Goal: Task Accomplishment & Management: Use online tool/utility

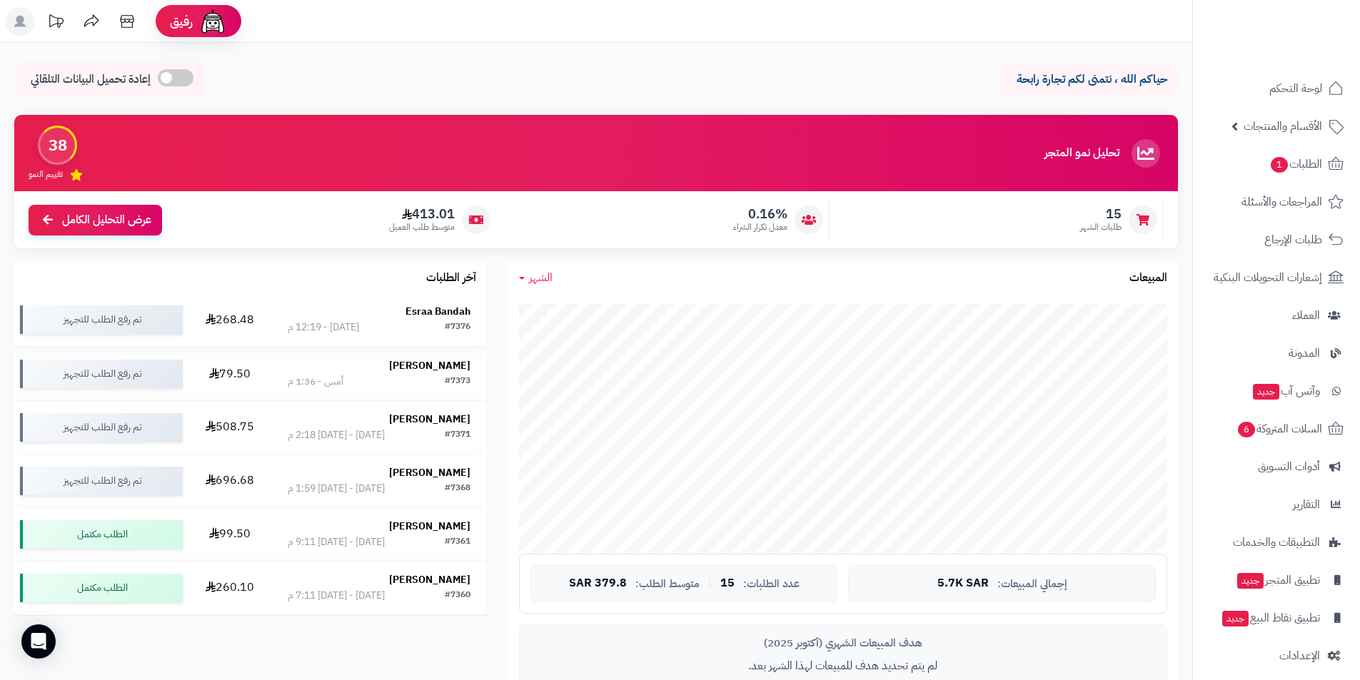
click at [451, 307] on strong "Esraa Bandah" at bounding box center [438, 311] width 65 height 15
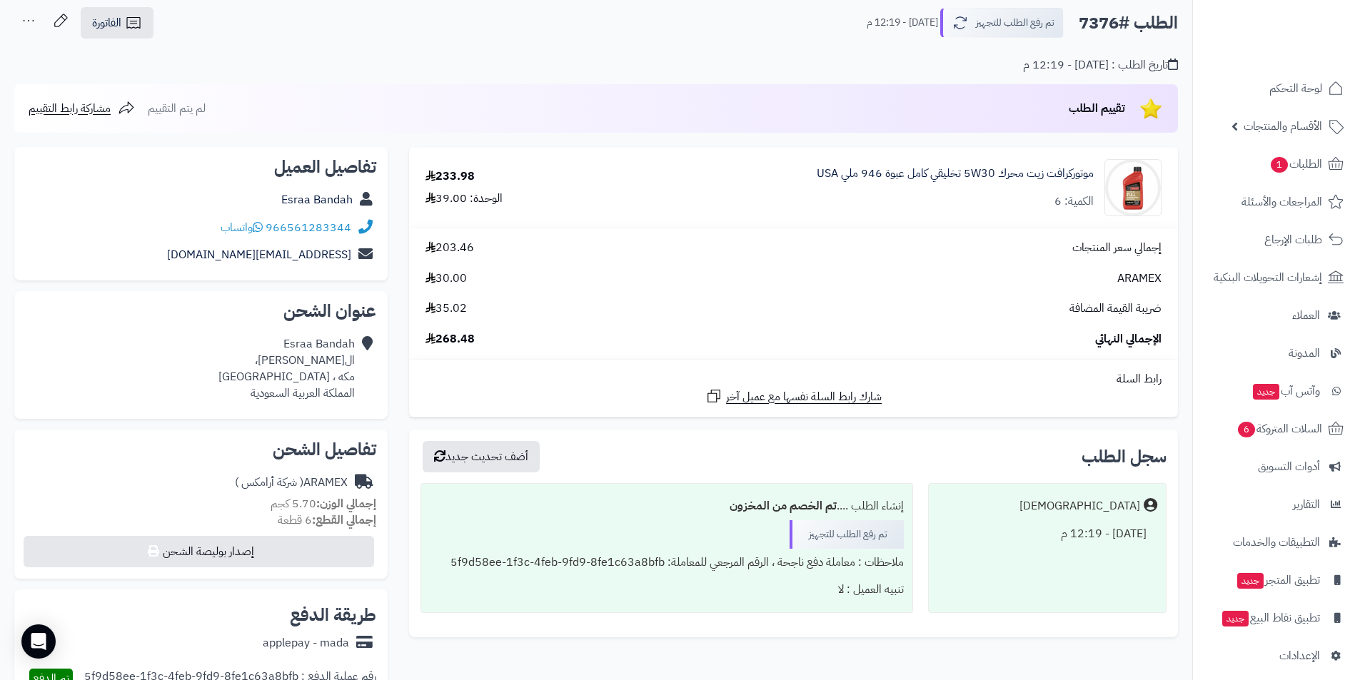
scroll to position [71, 0]
drag, startPoint x: 269, startPoint y: 196, endPoint x: 291, endPoint y: 196, distance: 22.1
click at [291, 196] on div "Esraa Bandah" at bounding box center [201, 202] width 351 height 28
click at [357, 65] on div "تاريخ الطلب : [DATE] - 12:19 م" at bounding box center [596, 58] width 1164 height 34
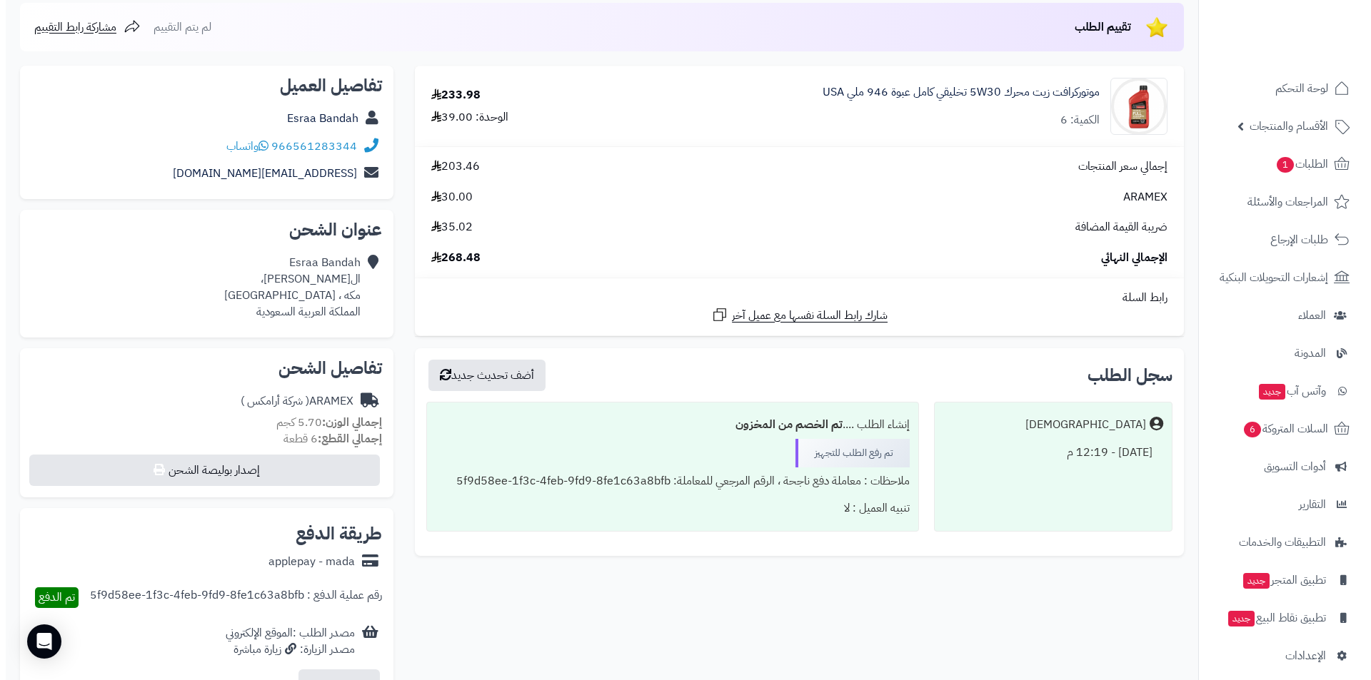
scroll to position [286, 0]
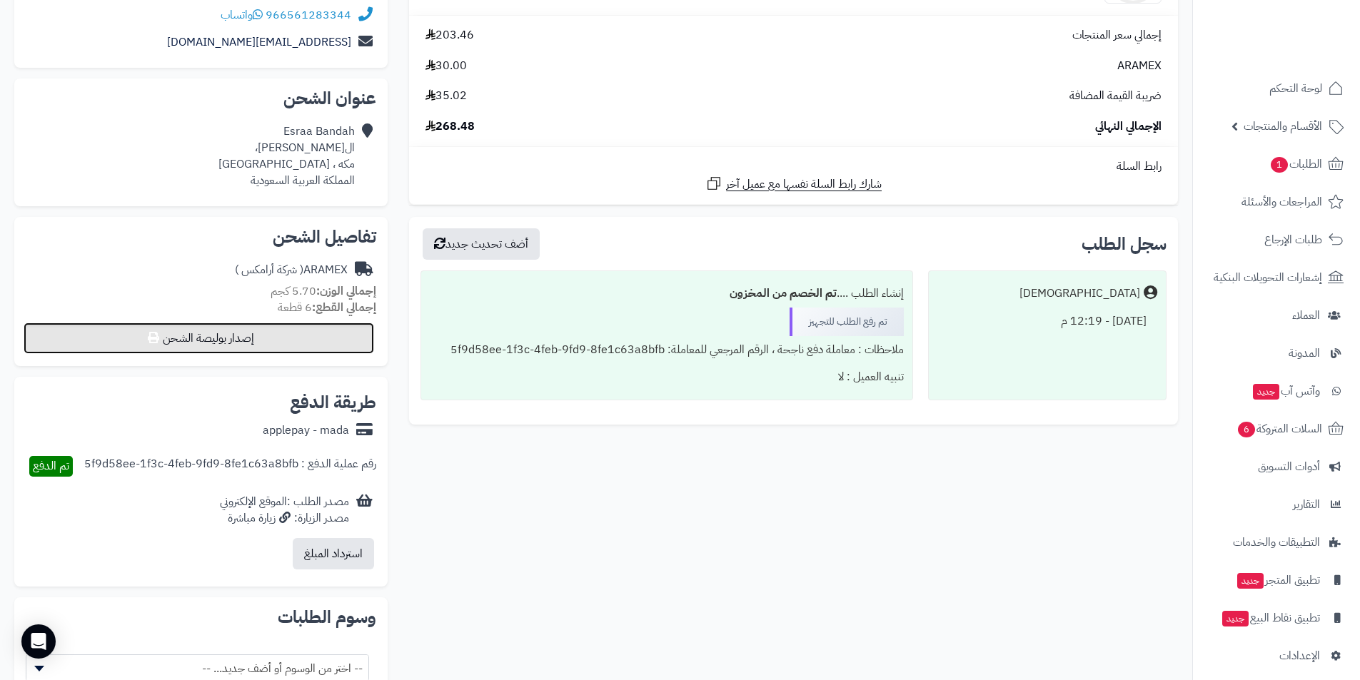
click at [184, 339] on button "إصدار بوليصة الشحن" at bounding box center [199, 338] width 351 height 31
select select "******"
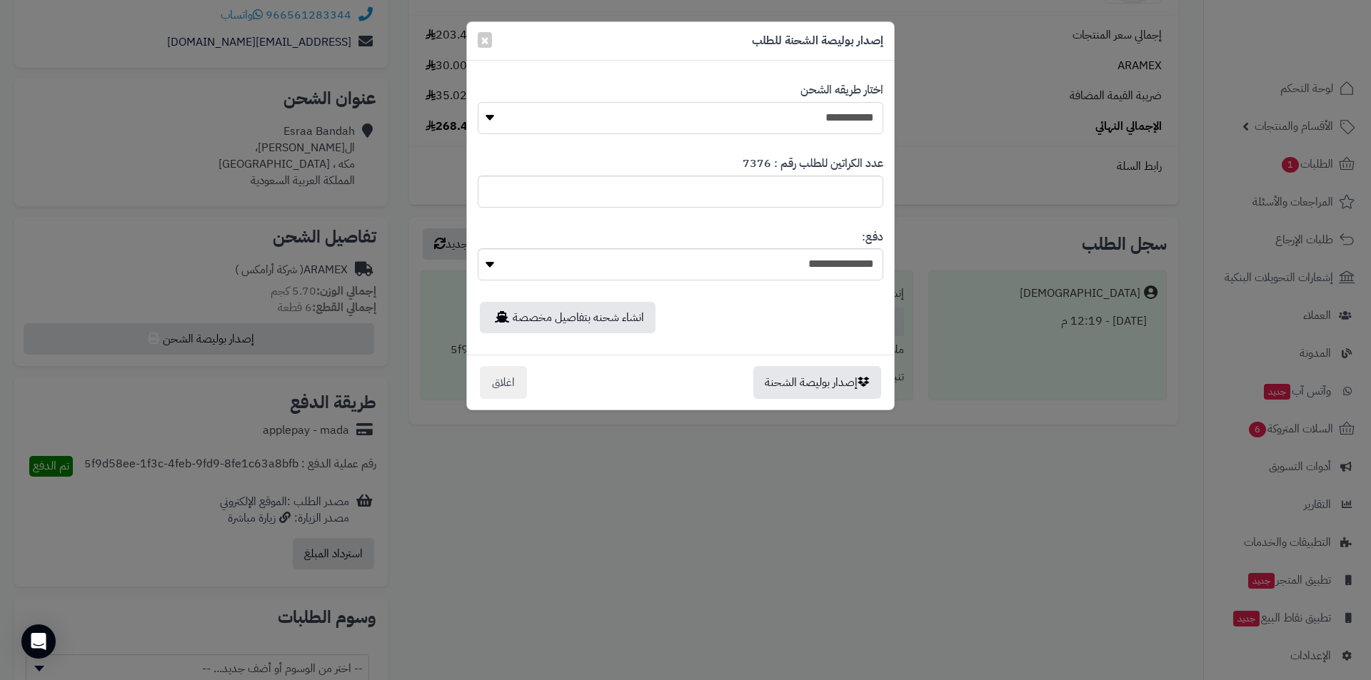
click at [644, 122] on select "**********" at bounding box center [681, 118] width 406 height 32
click at [478, 102] on select "**********" at bounding box center [681, 118] width 406 height 32
click at [823, 383] on button "إصدار بوليصة الشحنة" at bounding box center [817, 382] width 128 height 33
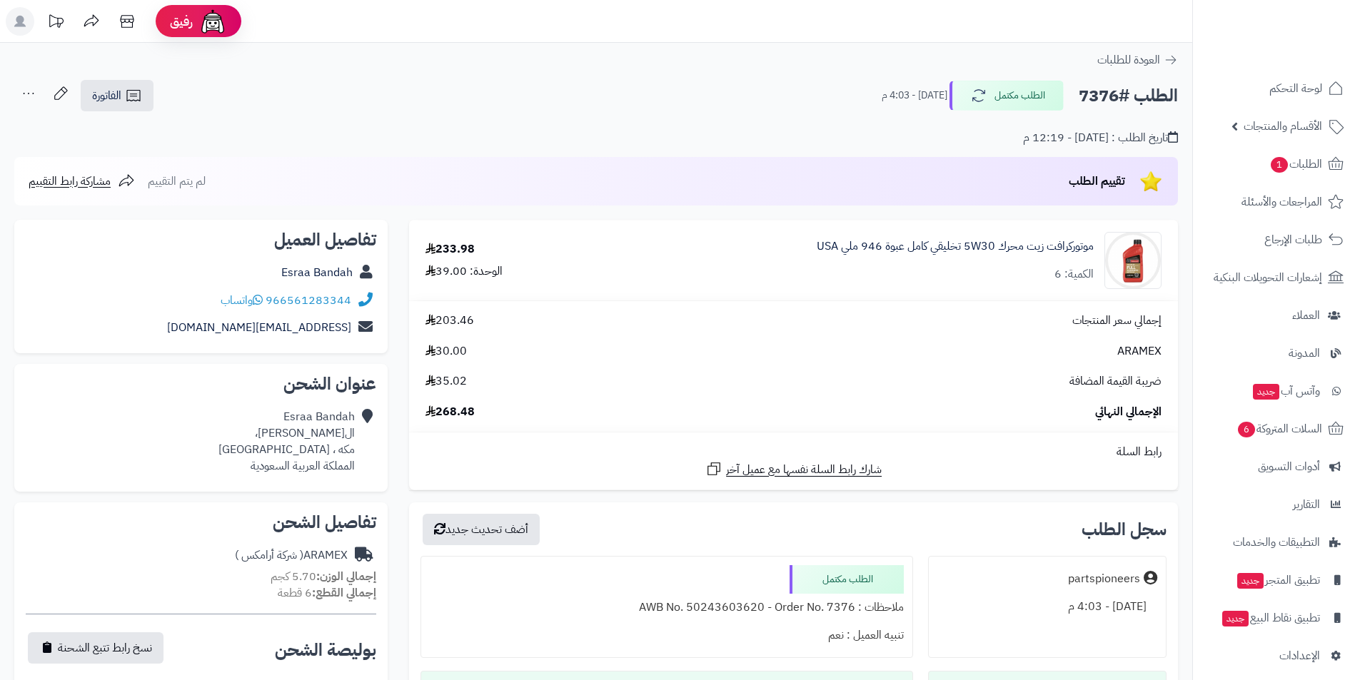
scroll to position [286, 0]
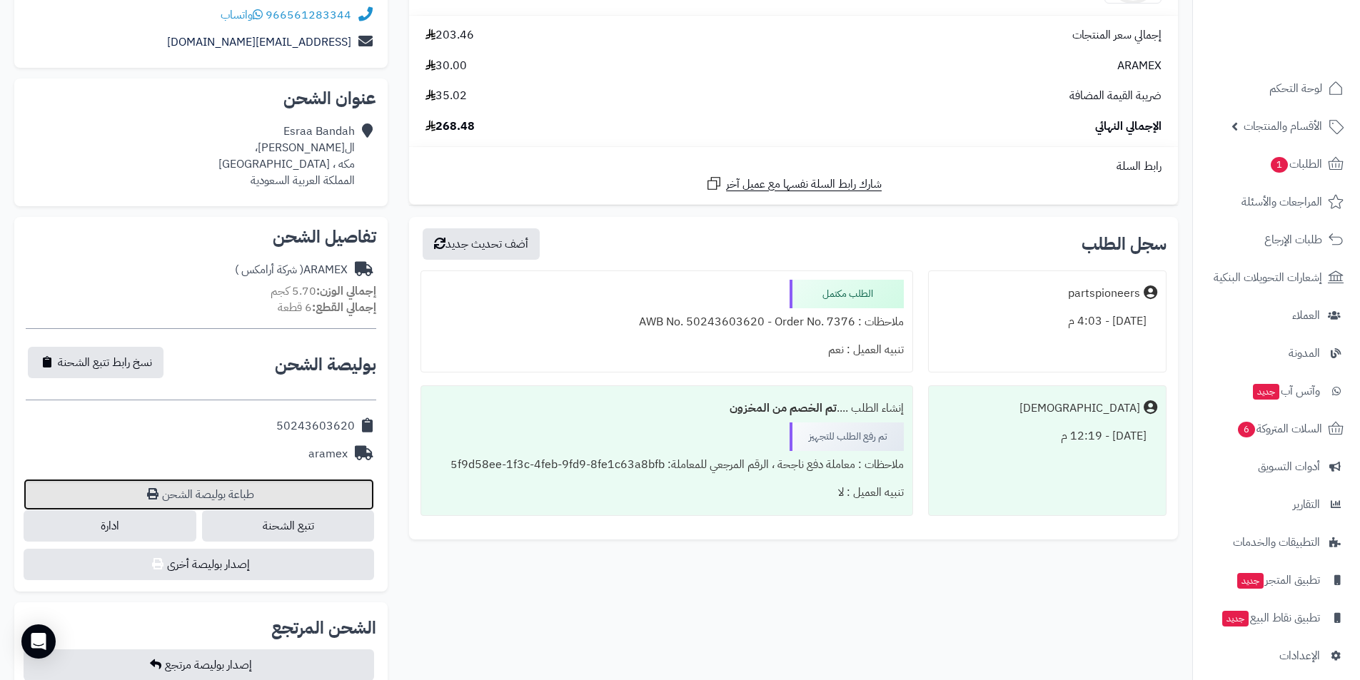
click at [167, 495] on link "طباعة بوليصة الشحن" at bounding box center [199, 494] width 351 height 31
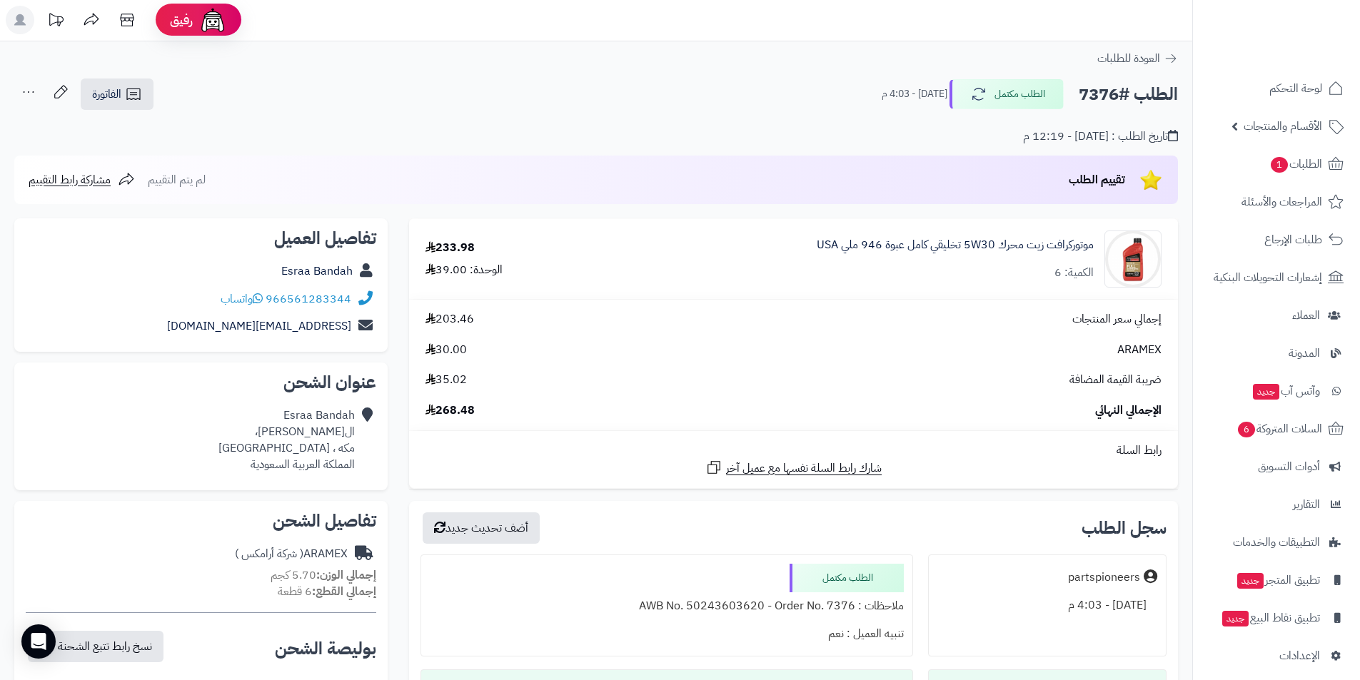
scroll to position [0, 0]
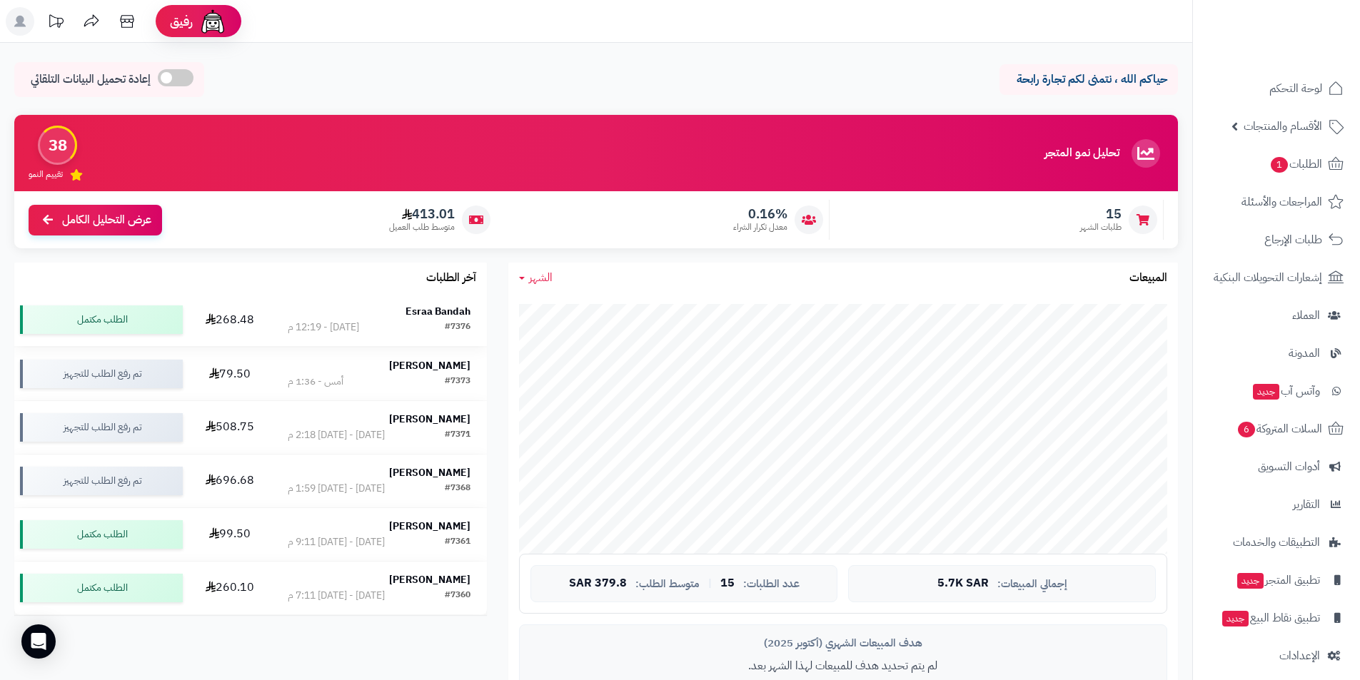
click at [421, 316] on strong "Esraa Bandah" at bounding box center [438, 311] width 65 height 15
click at [434, 314] on strong "Esraa Bandah" at bounding box center [438, 311] width 65 height 15
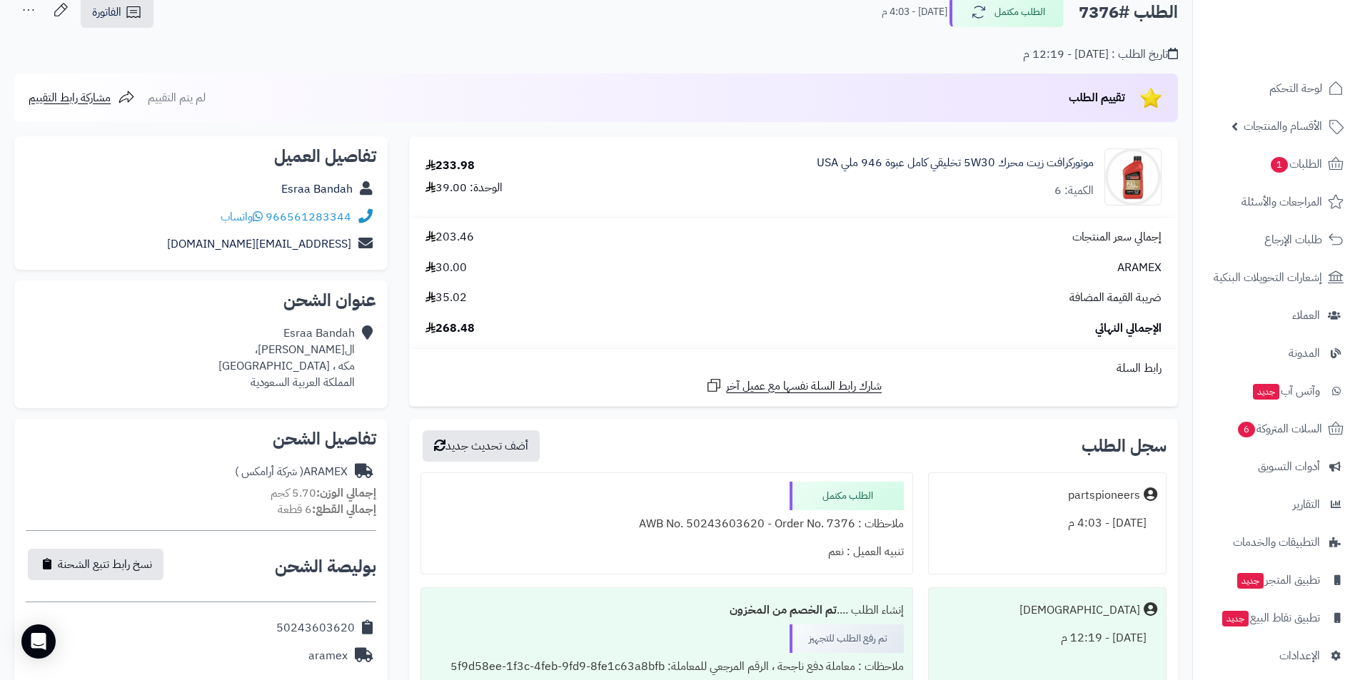
scroll to position [286, 0]
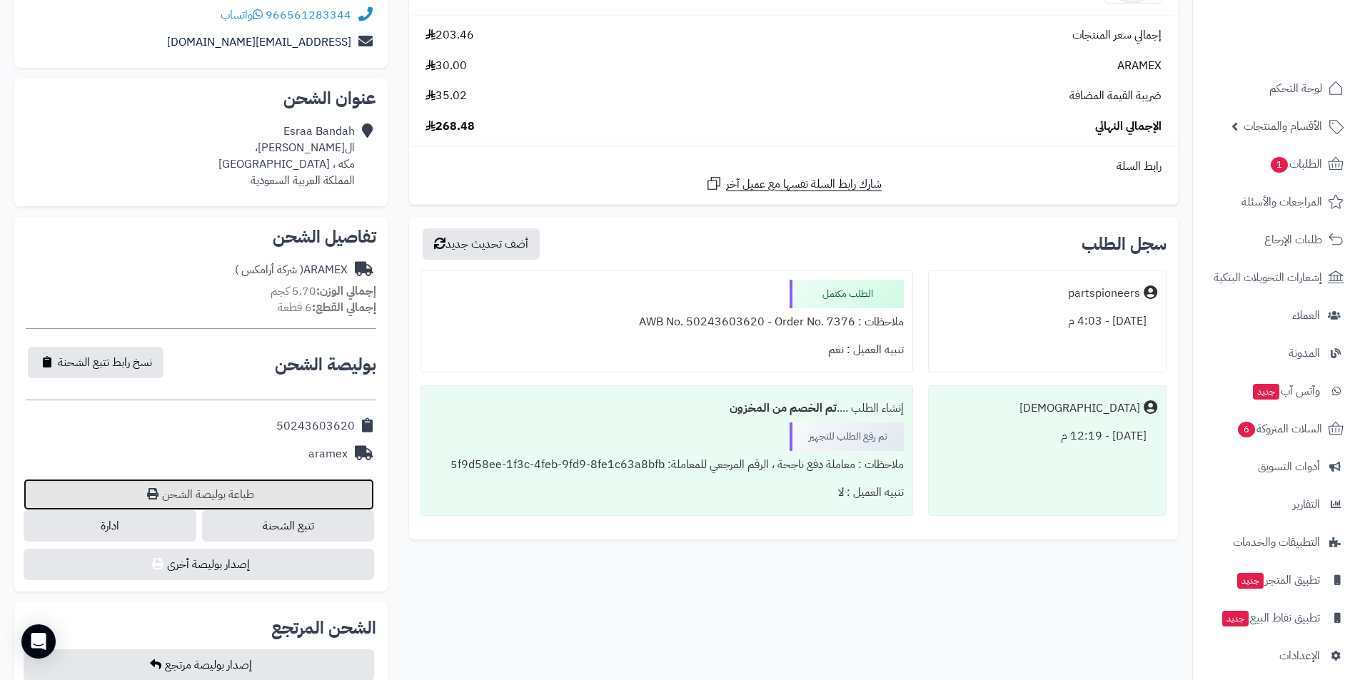
click at [245, 485] on link "طباعة بوليصة الشحن" at bounding box center [199, 494] width 351 height 31
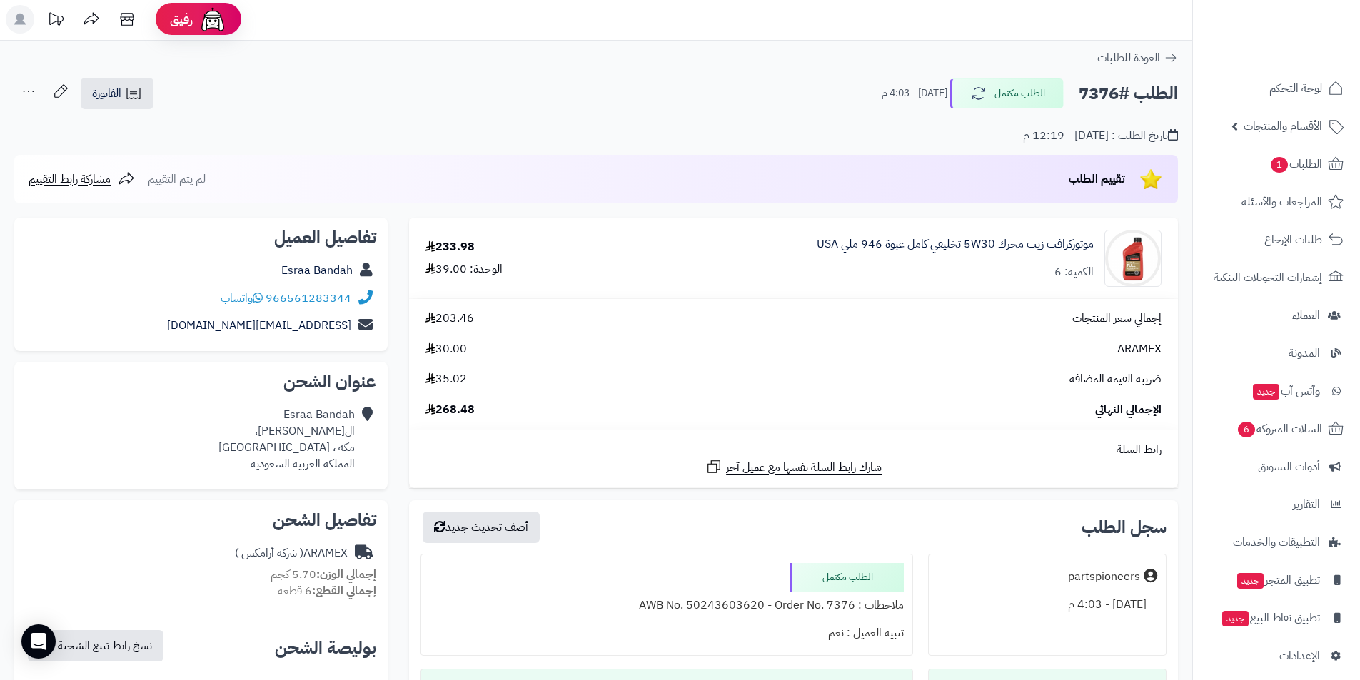
scroll to position [0, 0]
click at [451, 318] on span "203.46" at bounding box center [450, 321] width 49 height 16
click at [448, 413] on span "268.48" at bounding box center [450, 412] width 49 height 16
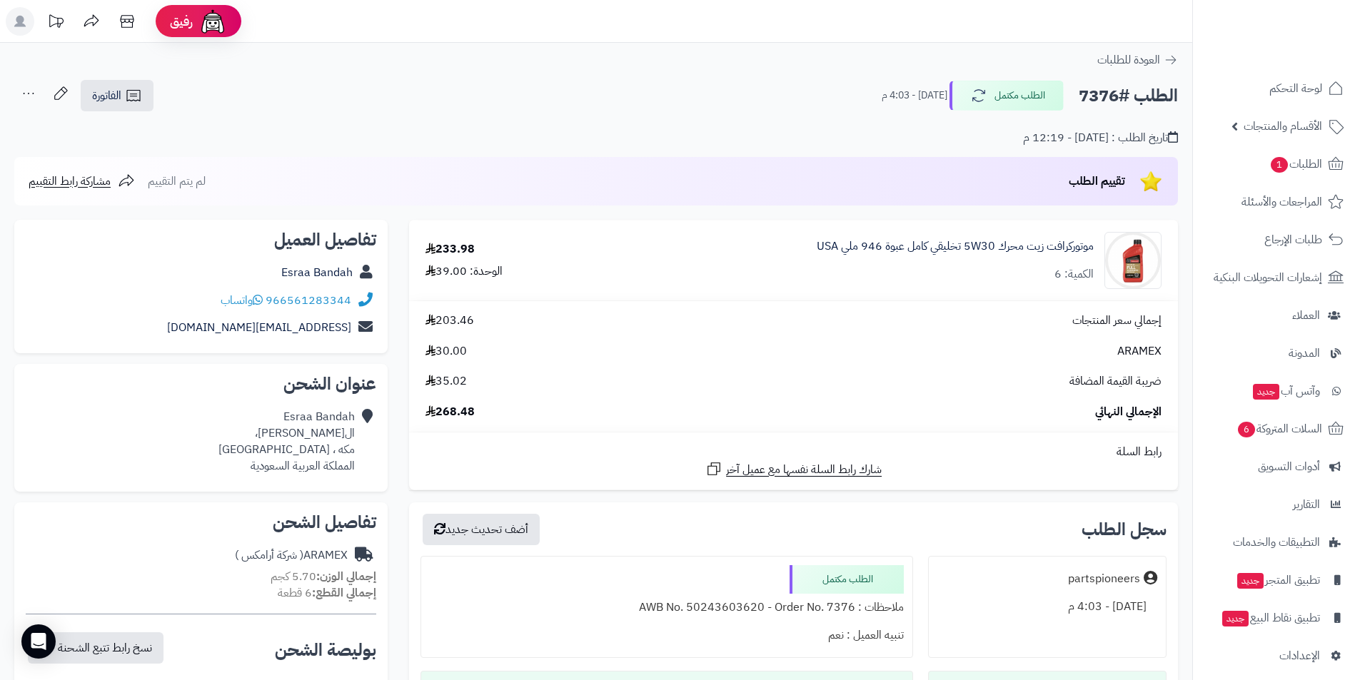
click at [448, 413] on span "268.48" at bounding box center [450, 412] width 49 height 16
click at [443, 273] on div "الوحدة: 39.00" at bounding box center [464, 271] width 77 height 16
drag, startPoint x: 270, startPoint y: 267, endPoint x: 352, endPoint y: 276, distance: 82.6
click at [352, 276] on div "Esraa Bandah" at bounding box center [201, 273] width 351 height 28
copy link "Esraa Bandah"
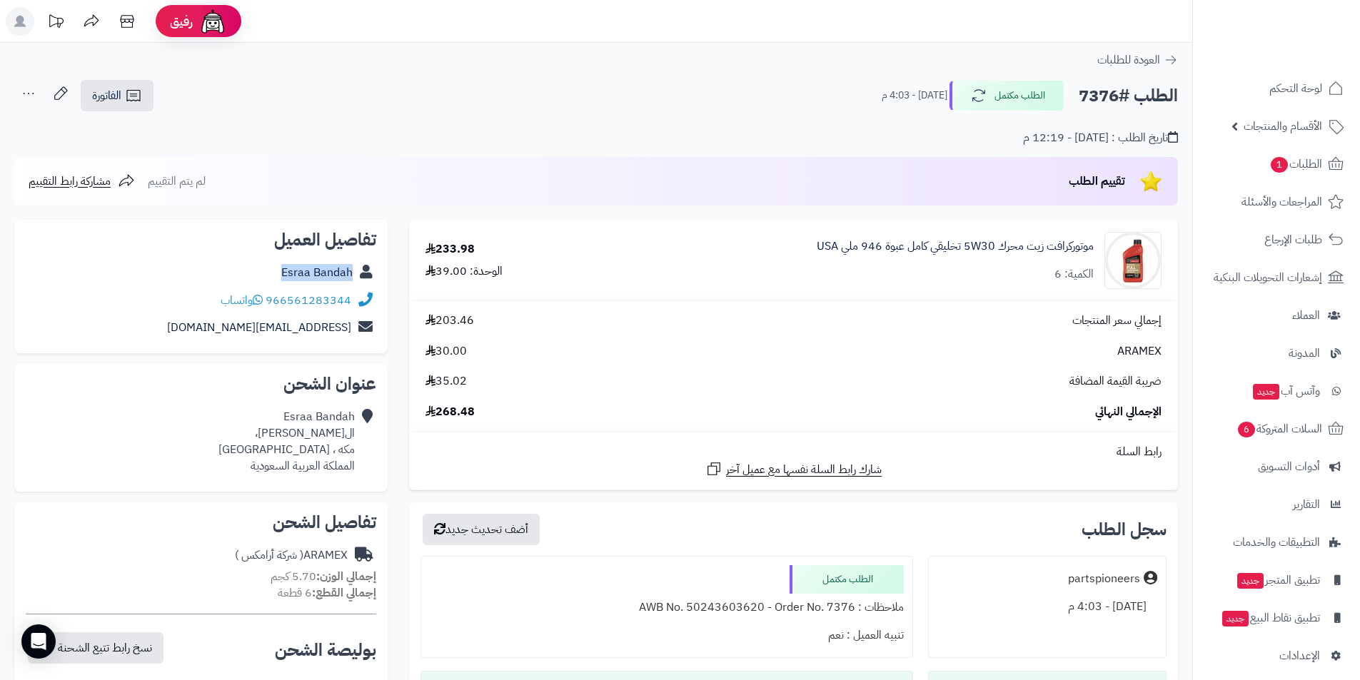
drag, startPoint x: 1072, startPoint y: 98, endPoint x: 1116, endPoint y: 97, distance: 44.3
click at [1116, 97] on div "الطلب #7376 الطلب مكتمل اليوم - 4:03 م" at bounding box center [1023, 96] width 309 height 30
copy h2 "7376"
drag, startPoint x: 273, startPoint y: 280, endPoint x: 353, endPoint y: 304, distance: 82.9
click at [353, 304] on div "تفاصيل العميل Esraa Bandah 966561283344 واتساب esraa.1414@hotmail.com" at bounding box center [200, 287] width 373 height 134
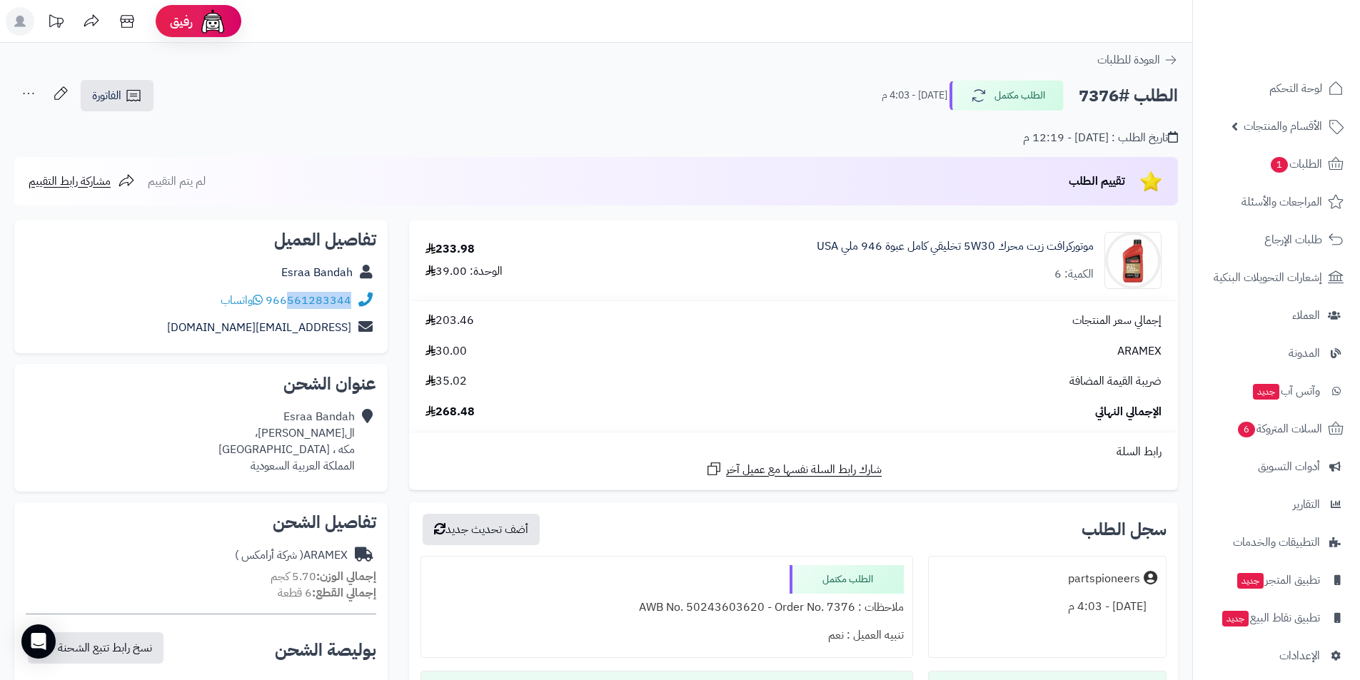
drag, startPoint x: 291, startPoint y: 286, endPoint x: 352, endPoint y: 303, distance: 63.6
click at [352, 303] on div "966561283344 واتساب" at bounding box center [201, 301] width 351 height 28
copy link "561283344"
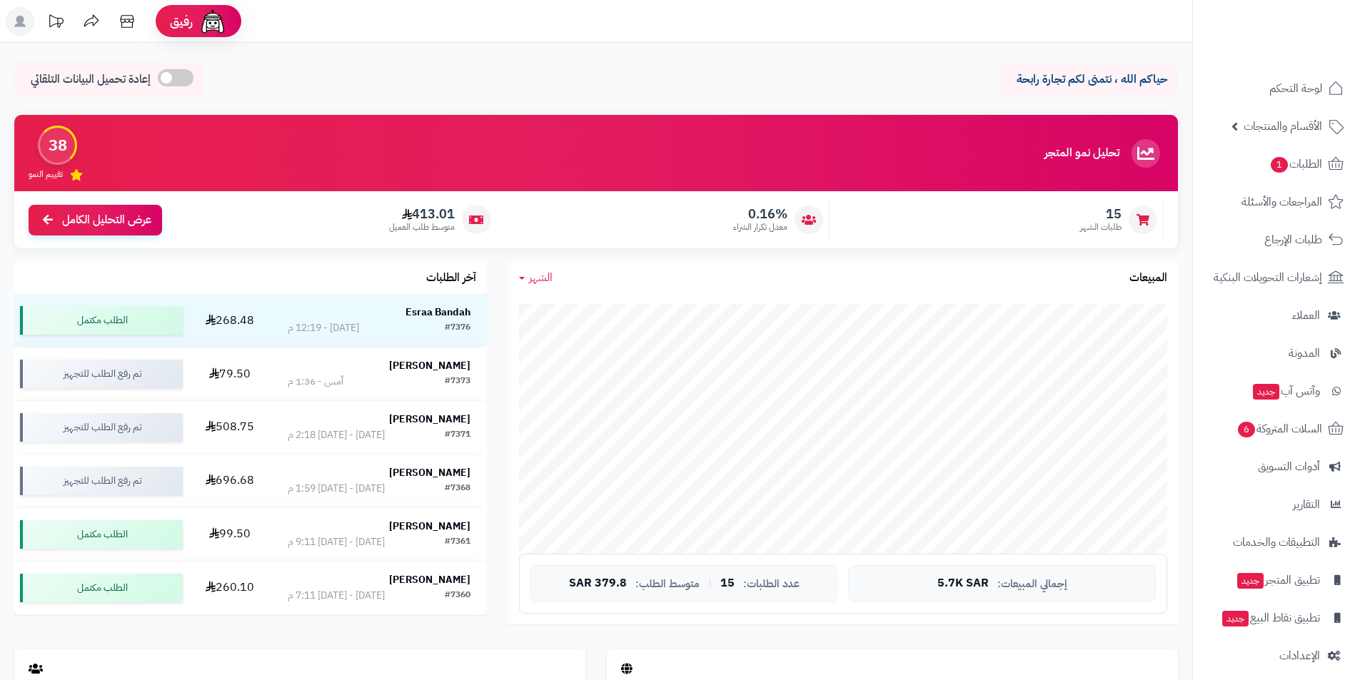
click at [437, 421] on strong "[PERSON_NAME]" at bounding box center [429, 419] width 81 height 15
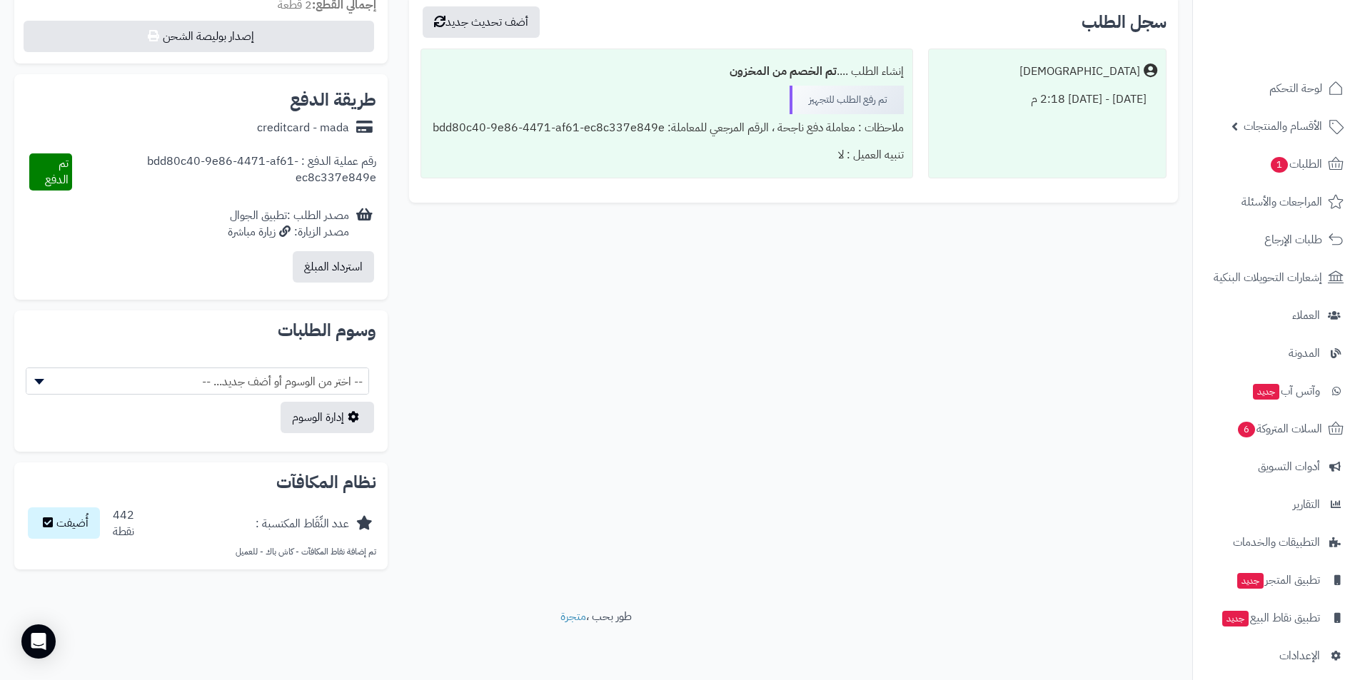
scroll to position [303, 0]
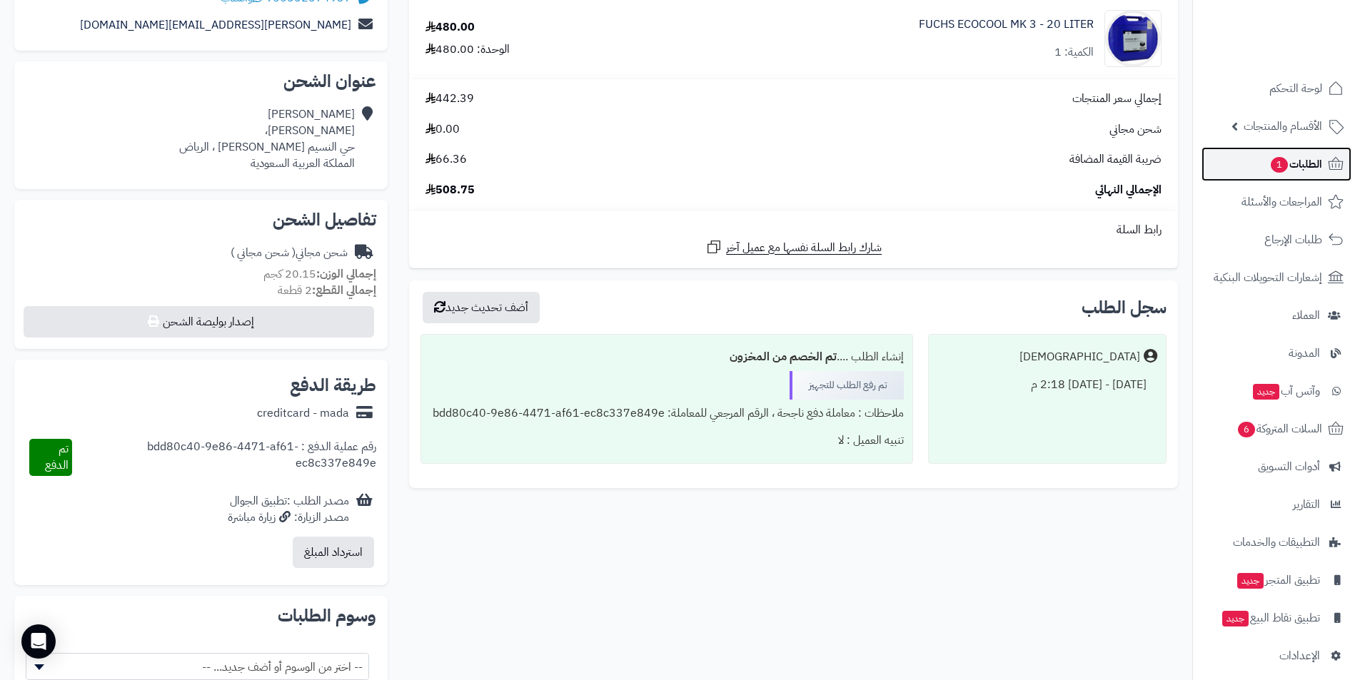
click at [1307, 159] on span "الطلبات 1" at bounding box center [1295, 164] width 53 height 20
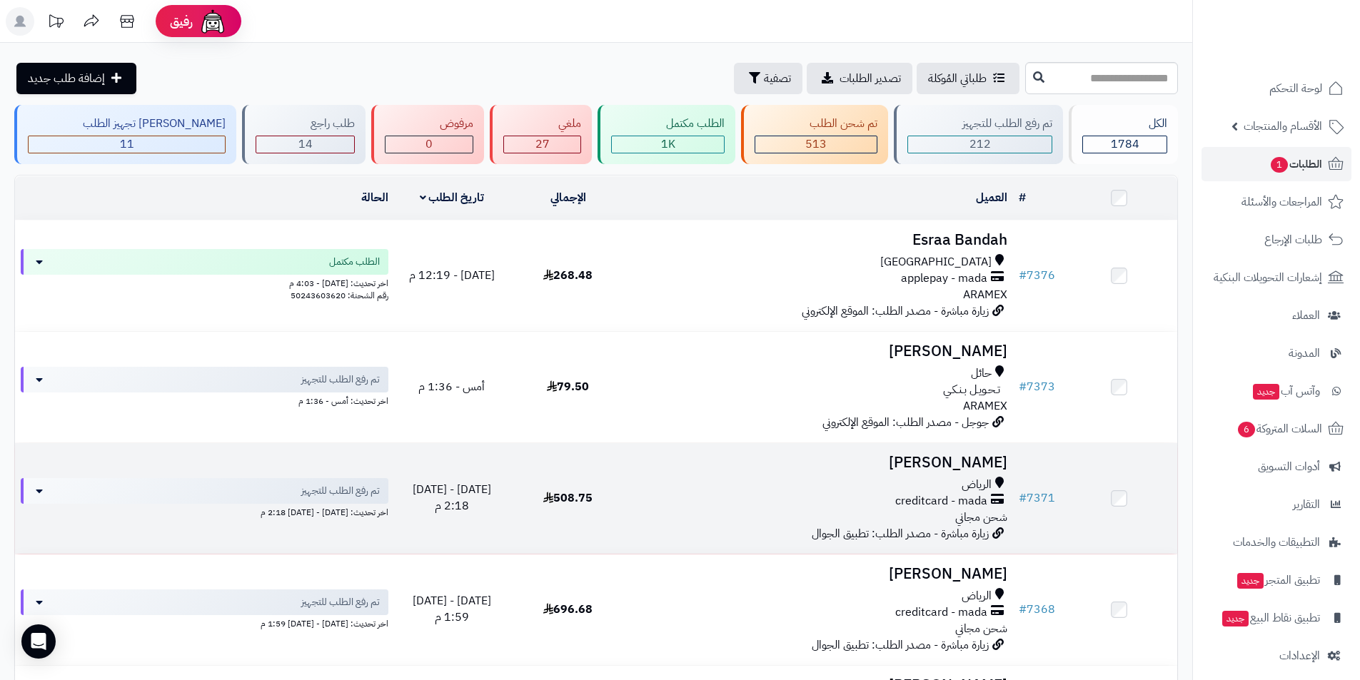
click at [998, 477] on icon at bounding box center [999, 485] width 9 height 16
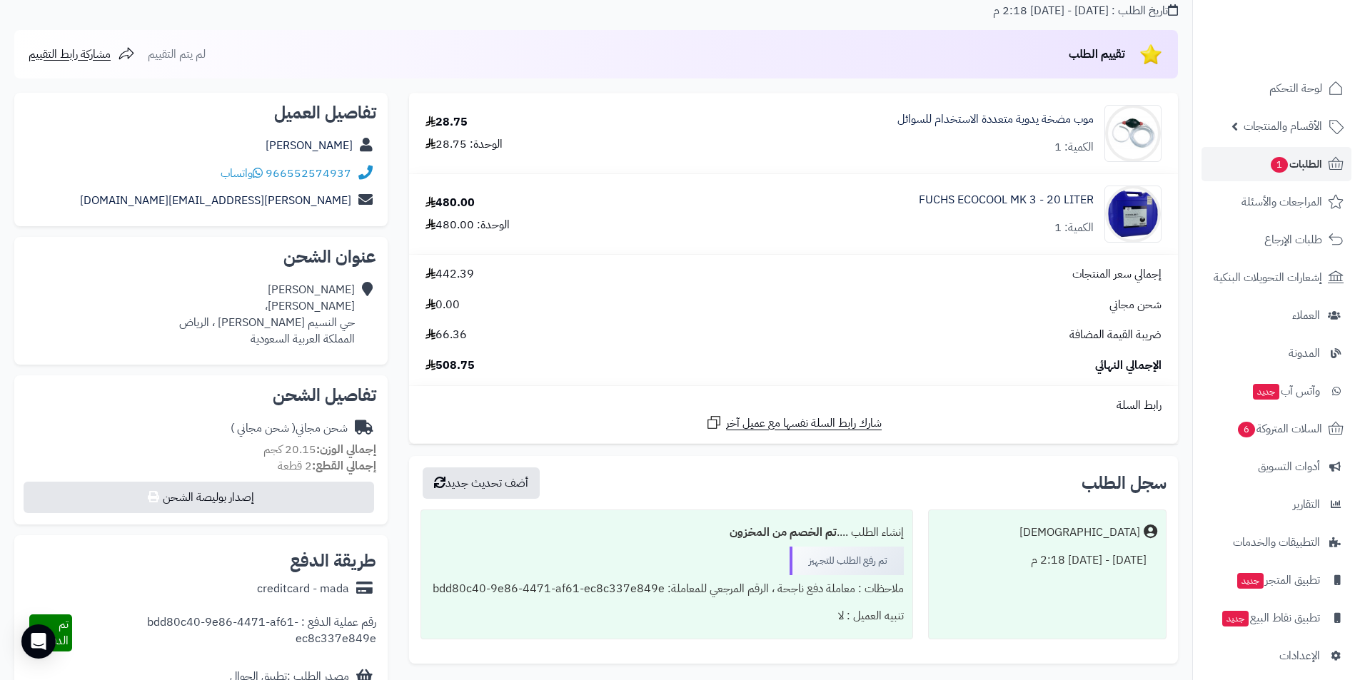
scroll to position [143, 0]
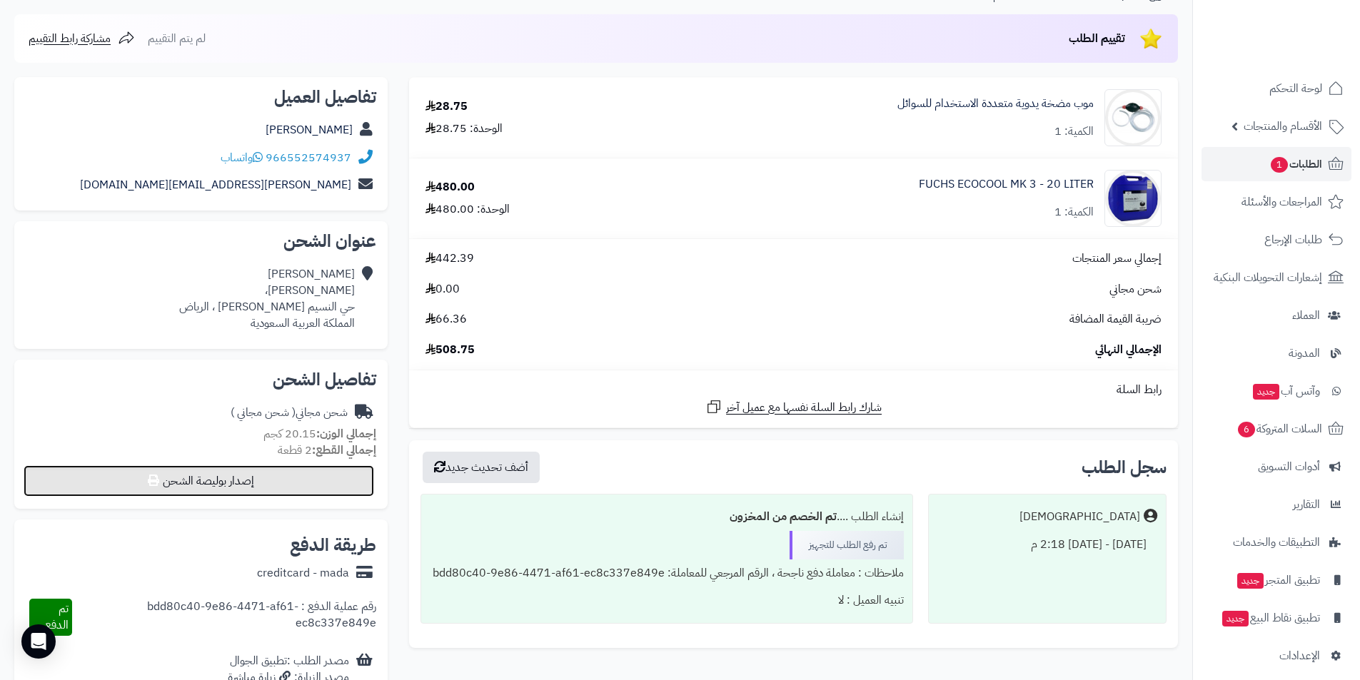
click at [245, 476] on button "إصدار بوليصة الشحن" at bounding box center [199, 481] width 351 height 31
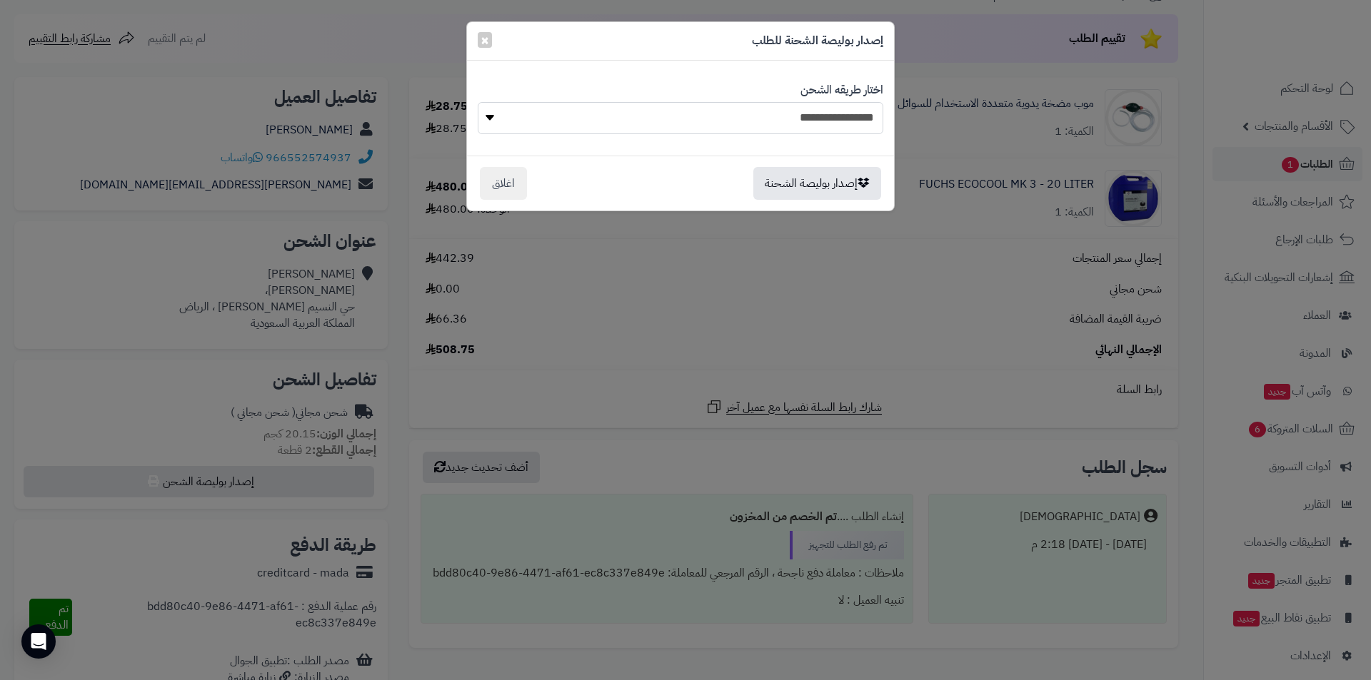
click at [779, 115] on select "**********" at bounding box center [681, 118] width 406 height 32
click at [851, 263] on div "**********" at bounding box center [685, 340] width 1371 height 680
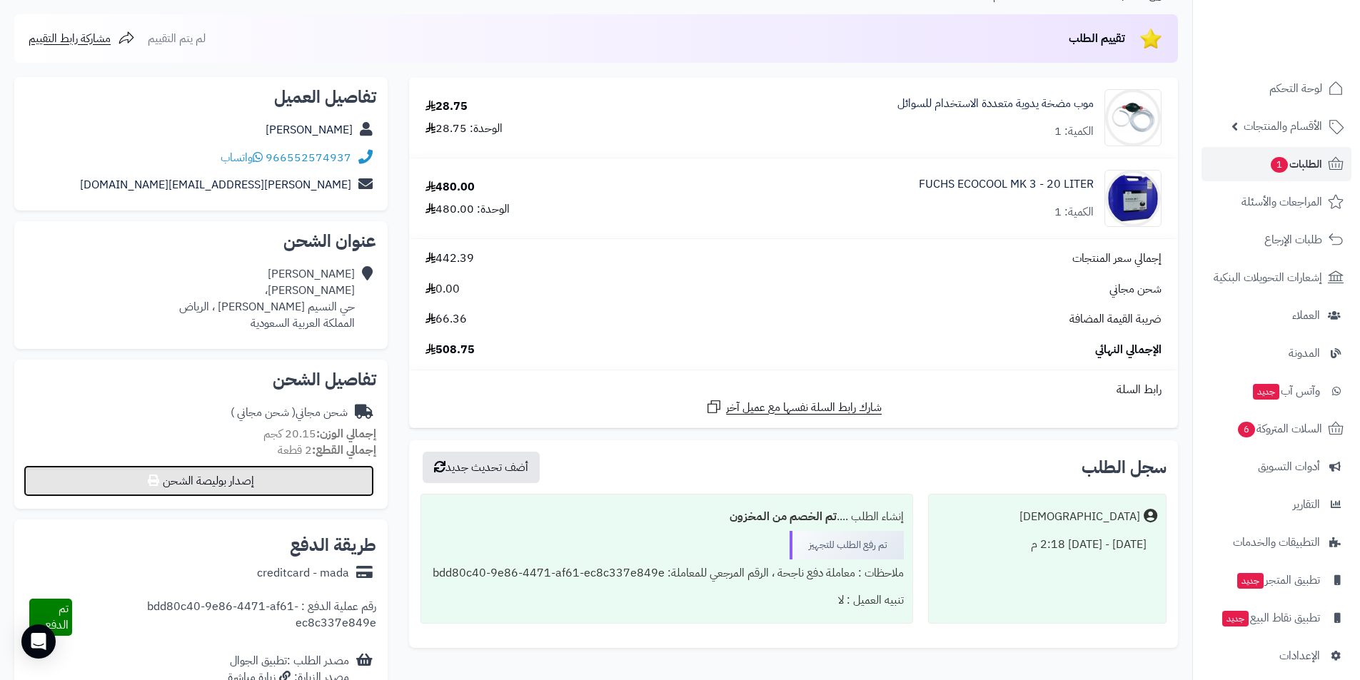
click at [173, 481] on button "إصدار بوليصة الشحن" at bounding box center [199, 481] width 351 height 31
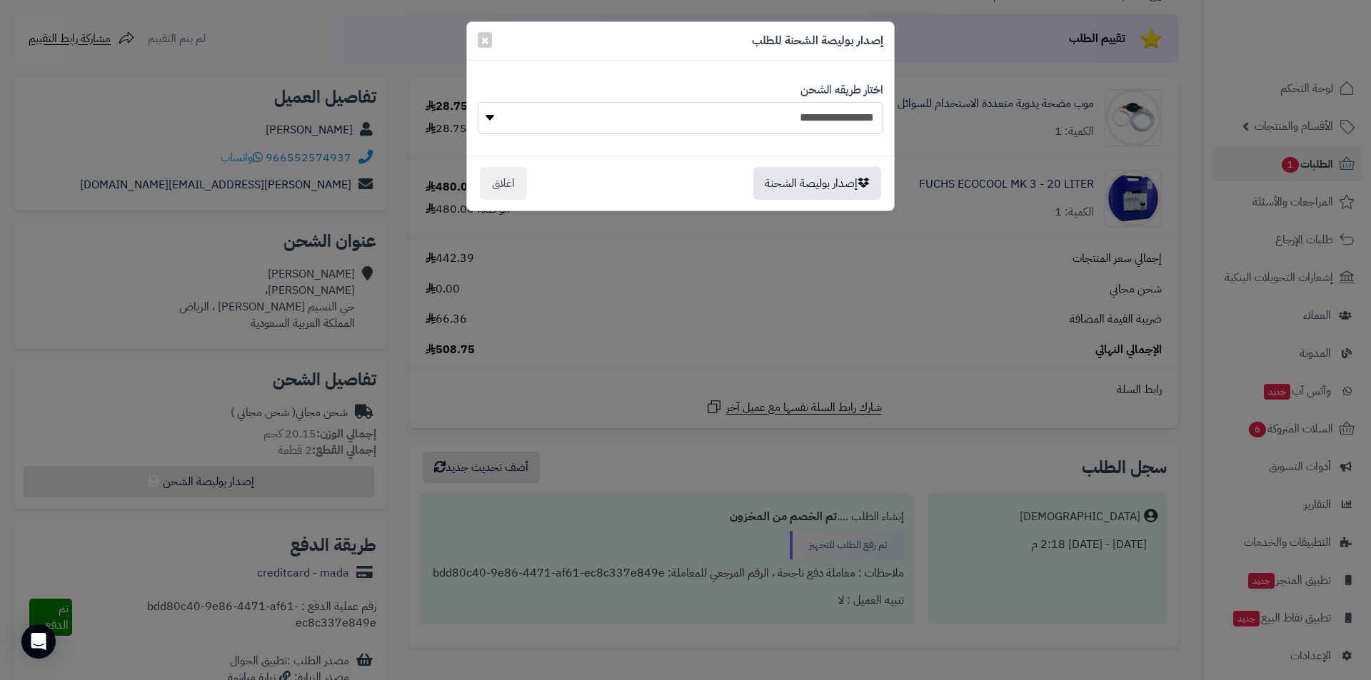
drag, startPoint x: 720, startPoint y: 120, endPoint x: 725, endPoint y: 130, distance: 10.9
click at [720, 120] on select "**********" at bounding box center [681, 118] width 406 height 32
select select "******"
click at [478, 102] on select "**********" at bounding box center [681, 118] width 406 height 32
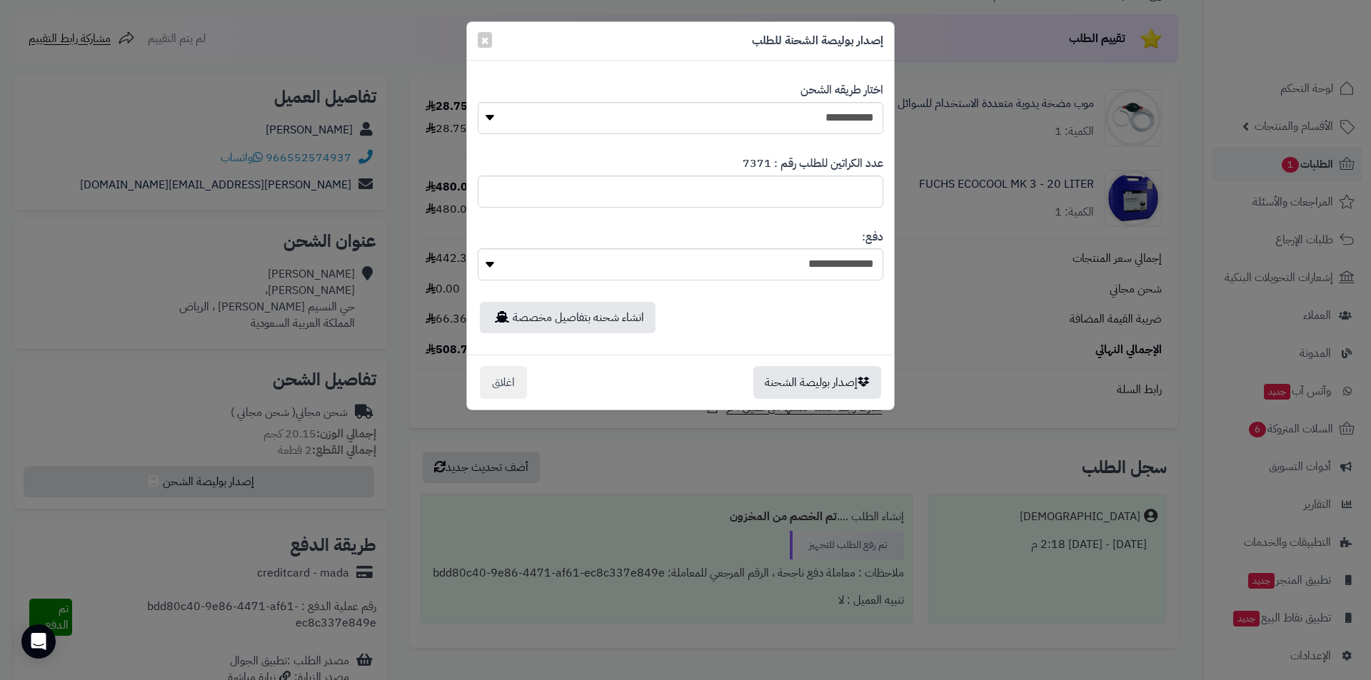
click at [1009, 236] on div "**********" at bounding box center [685, 340] width 1371 height 680
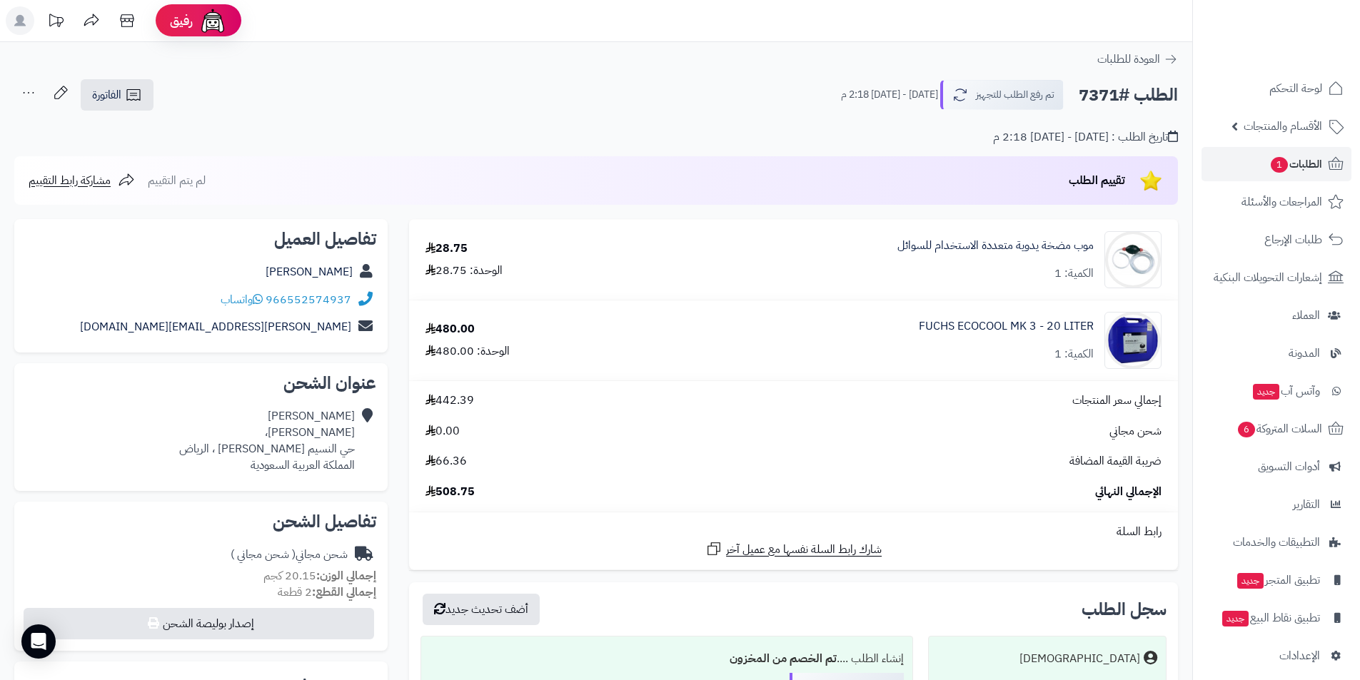
scroll to position [0, 0]
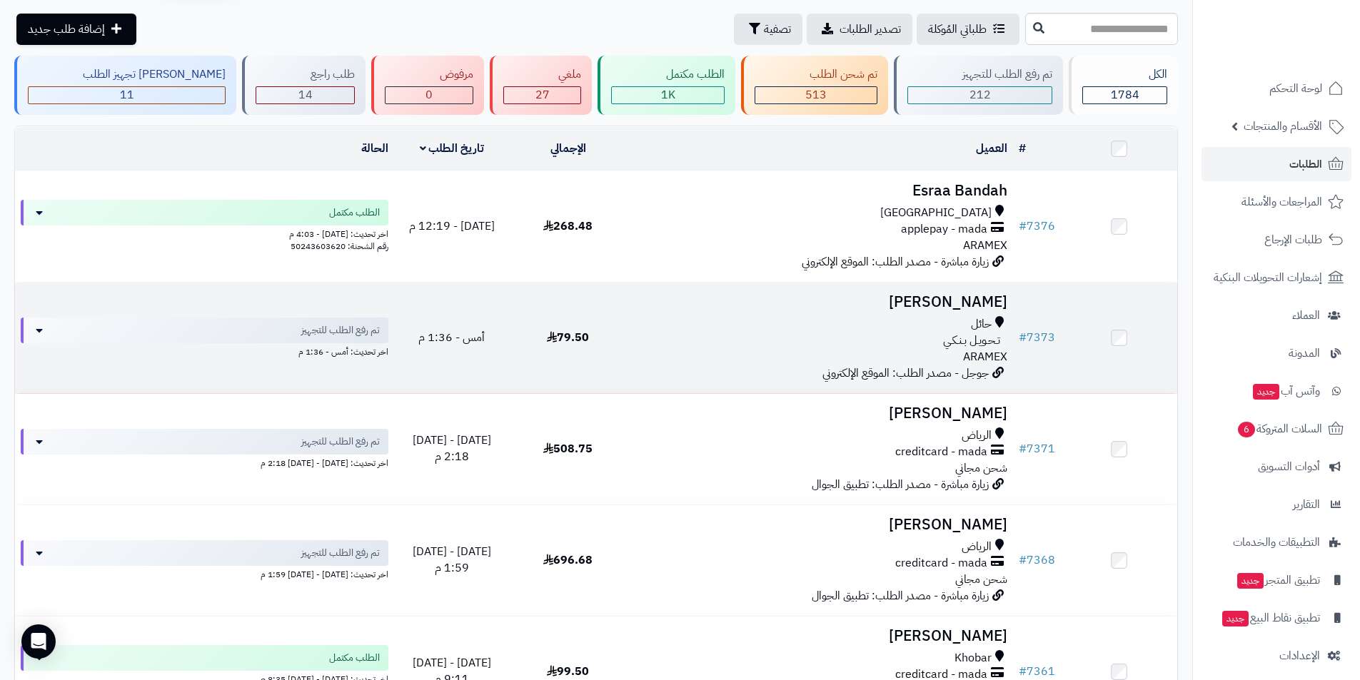
scroll to position [143, 0]
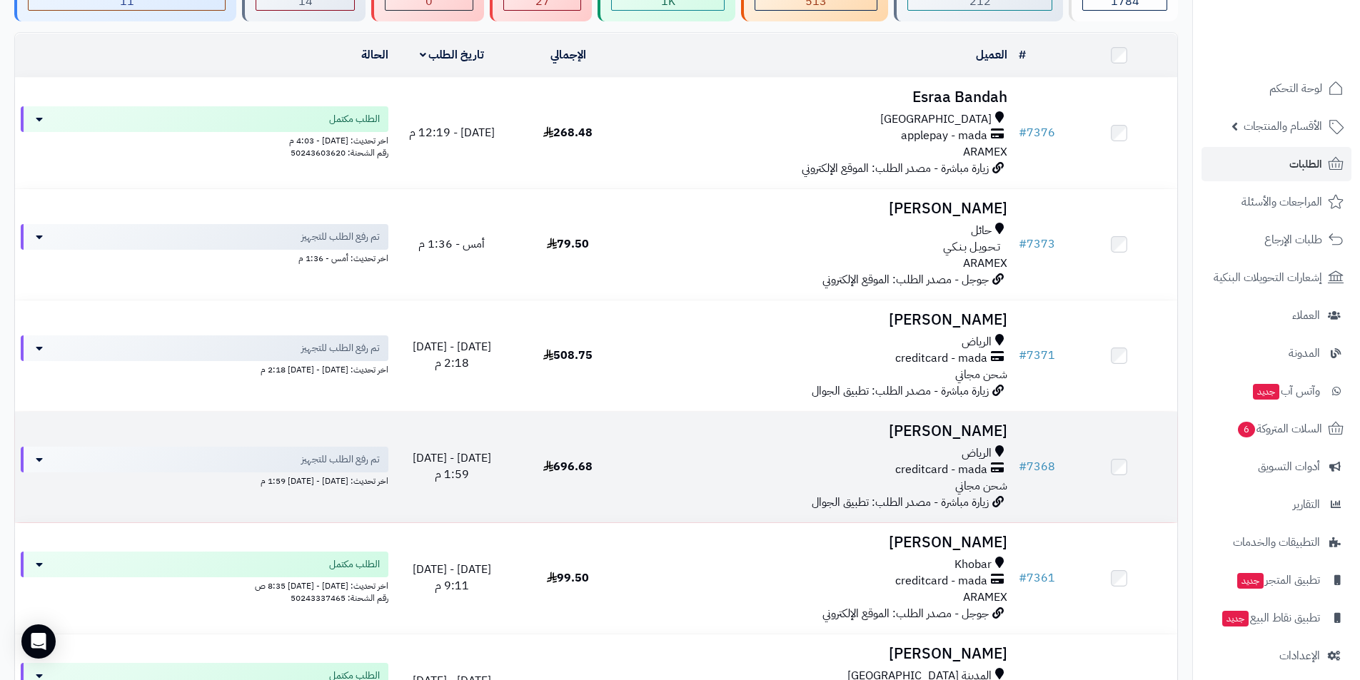
click at [962, 427] on h3 "[PERSON_NAME]" at bounding box center [820, 431] width 376 height 16
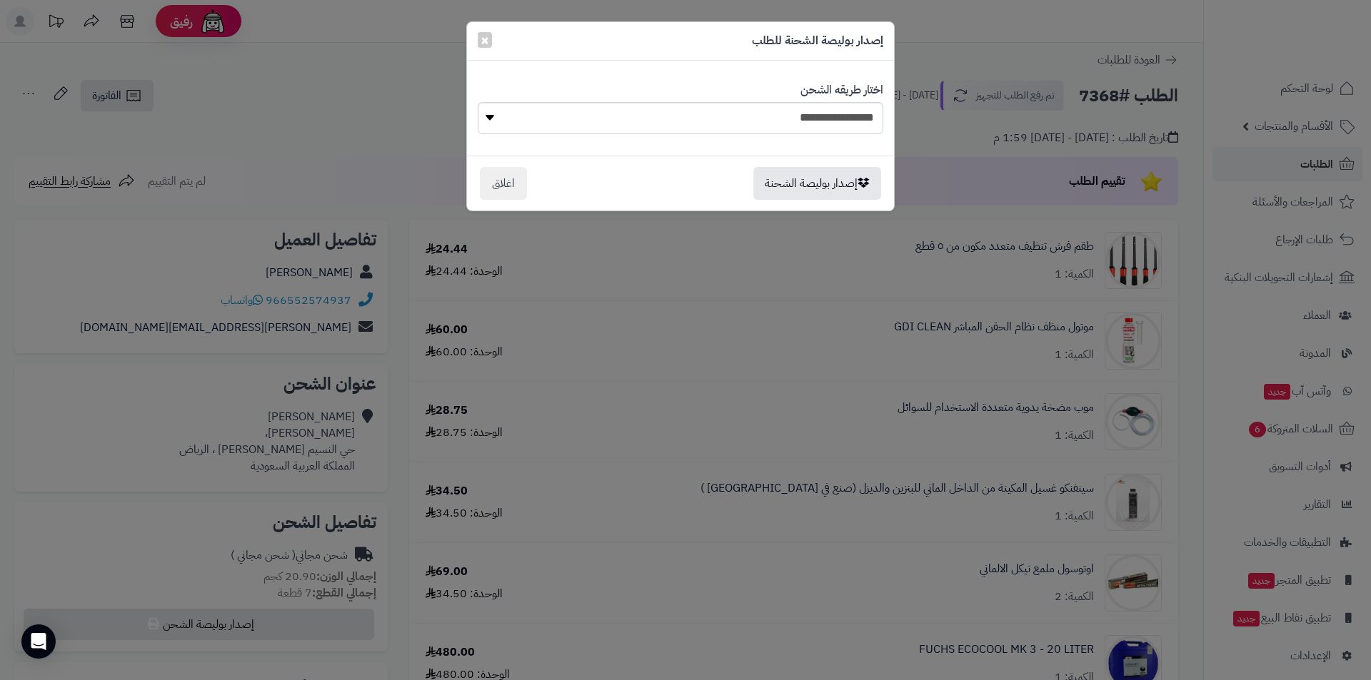
scroll to position [286, 0]
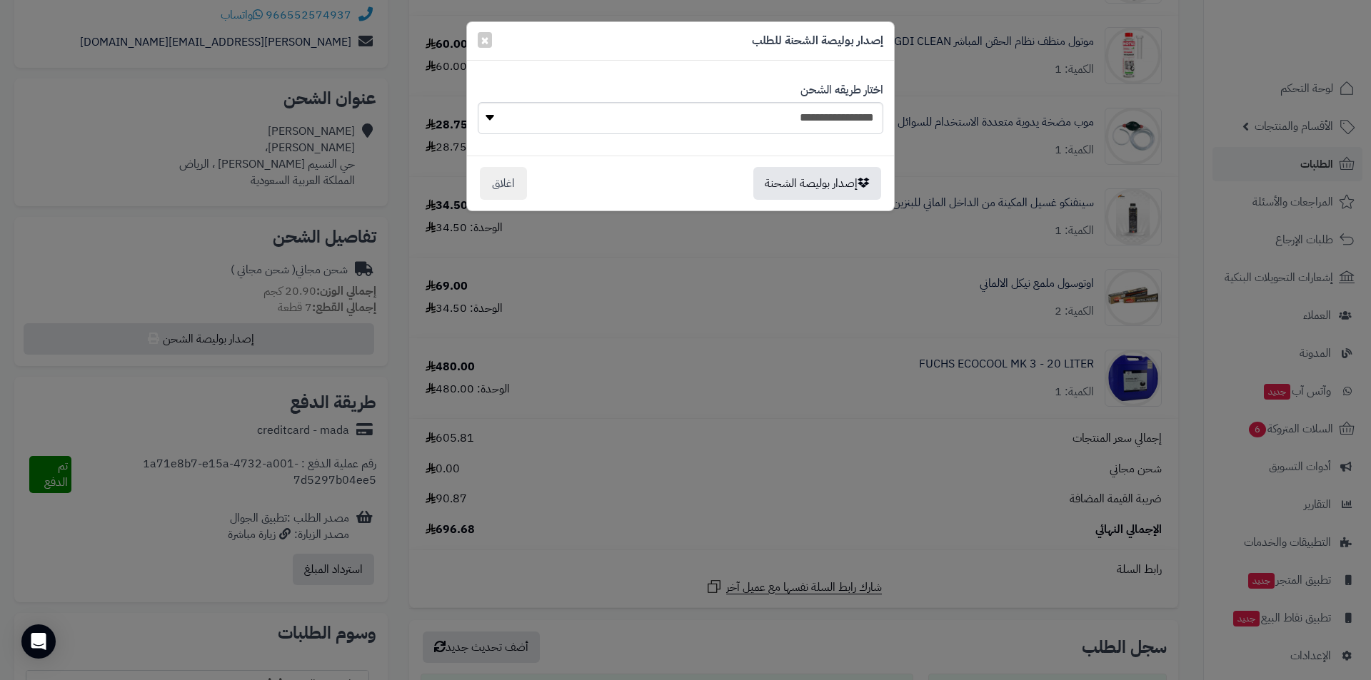
select select "******"
click at [478, 102] on select "**********" at bounding box center [681, 118] width 406 height 32
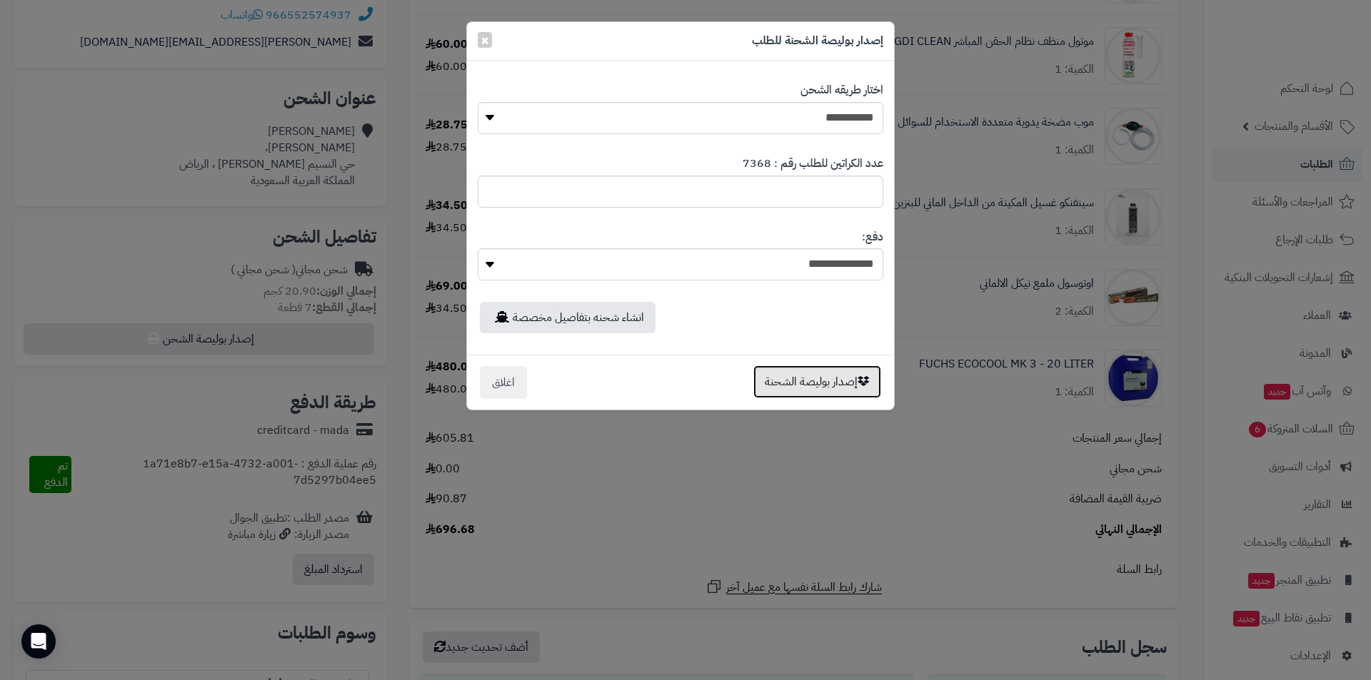
click at [798, 385] on button "إصدار بوليصة الشحنة" at bounding box center [817, 382] width 128 height 33
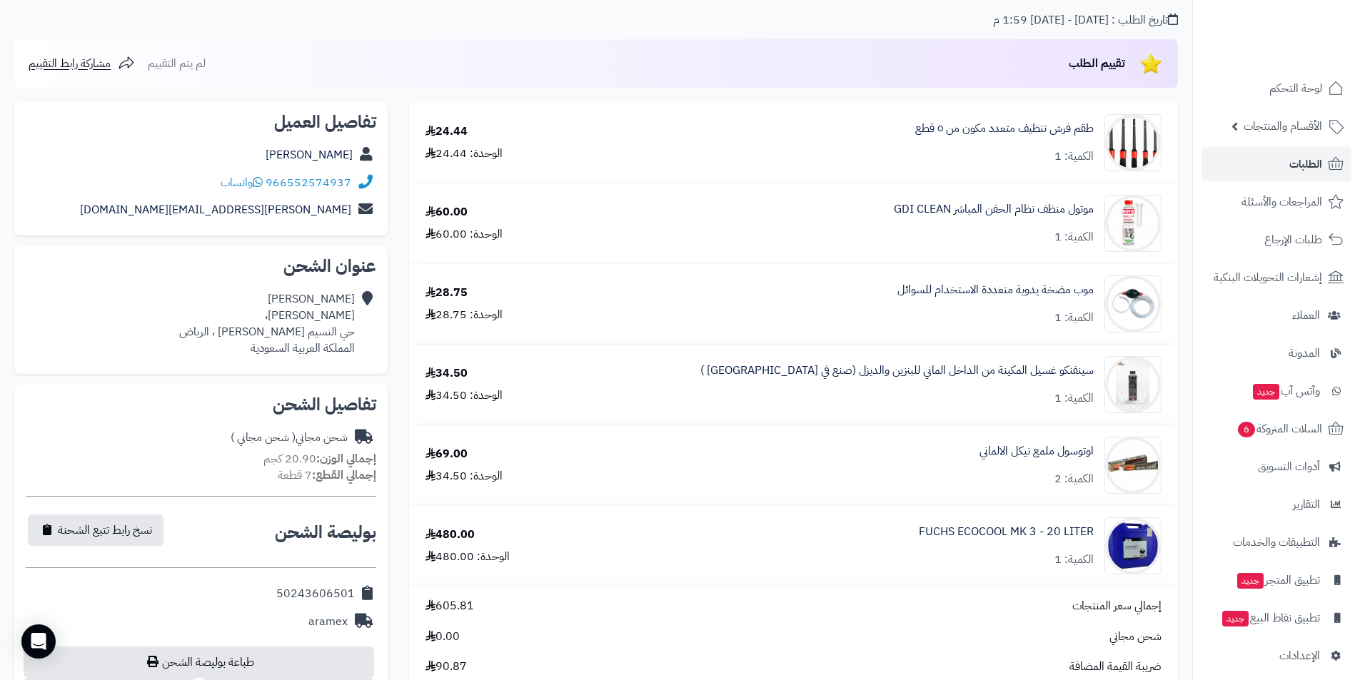
scroll to position [143, 0]
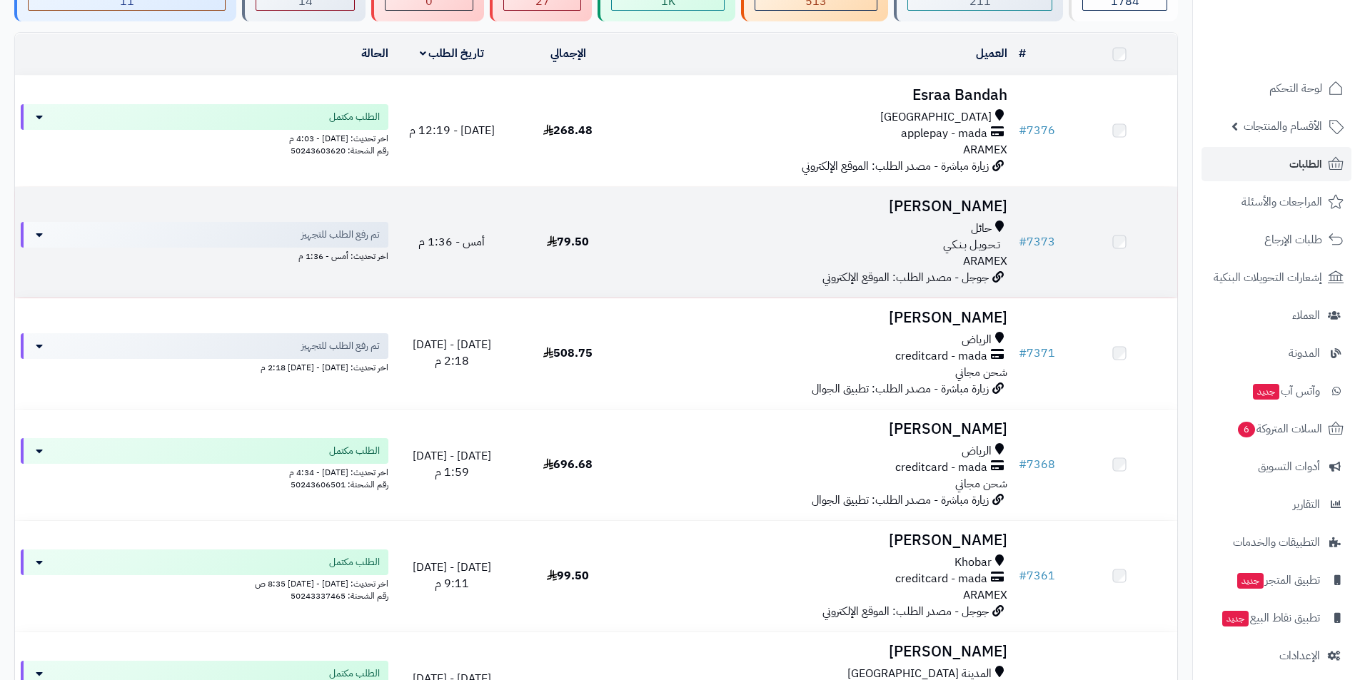
scroll to position [143, 0]
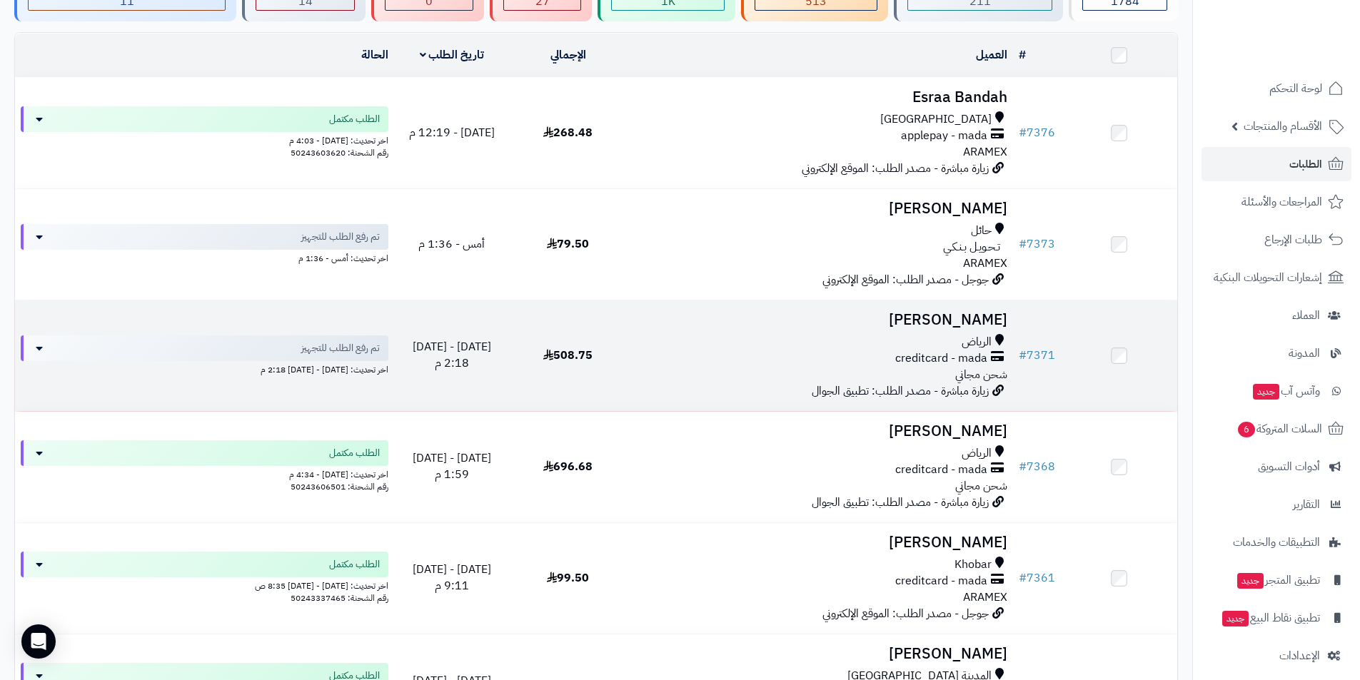
click at [952, 316] on h3 "حسين الاحمد" at bounding box center [820, 320] width 376 height 16
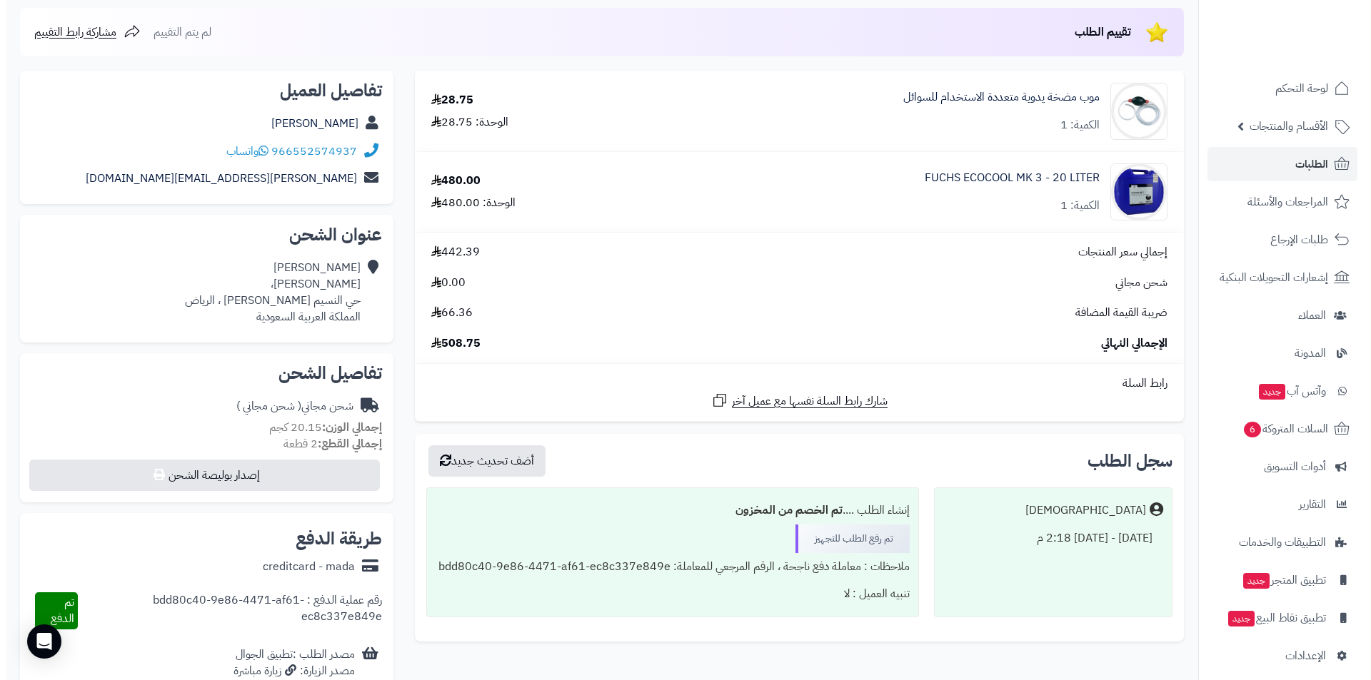
scroll to position [286, 0]
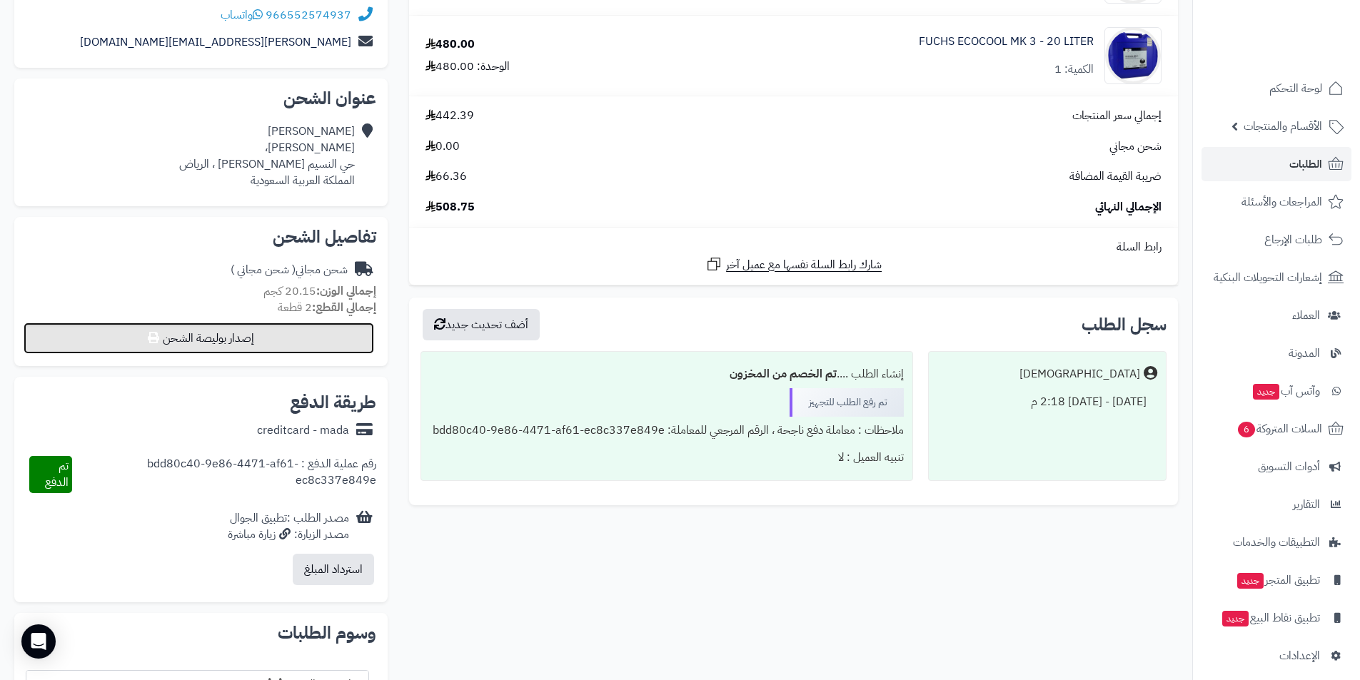
click at [234, 338] on button "إصدار بوليصة الشحن" at bounding box center [199, 338] width 351 height 31
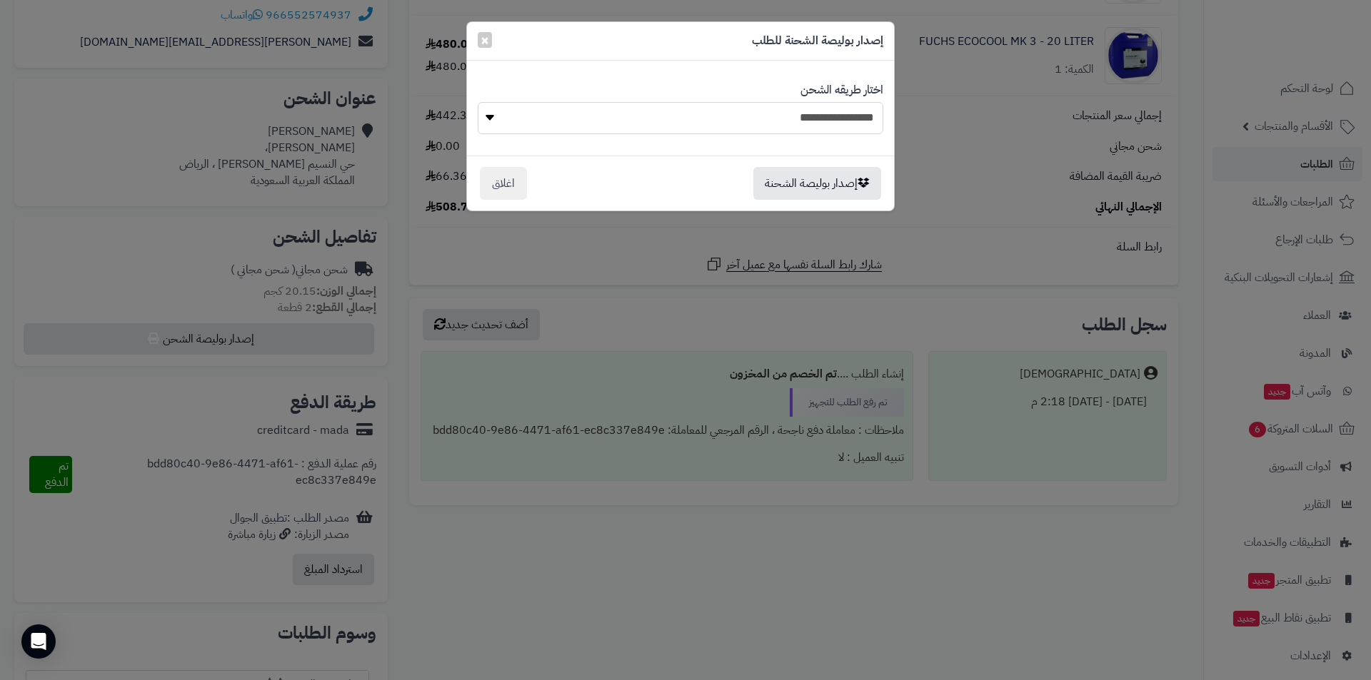
click at [771, 126] on select "**********" at bounding box center [681, 118] width 406 height 32
select select "******"
click at [478, 102] on select "**********" at bounding box center [681, 118] width 406 height 32
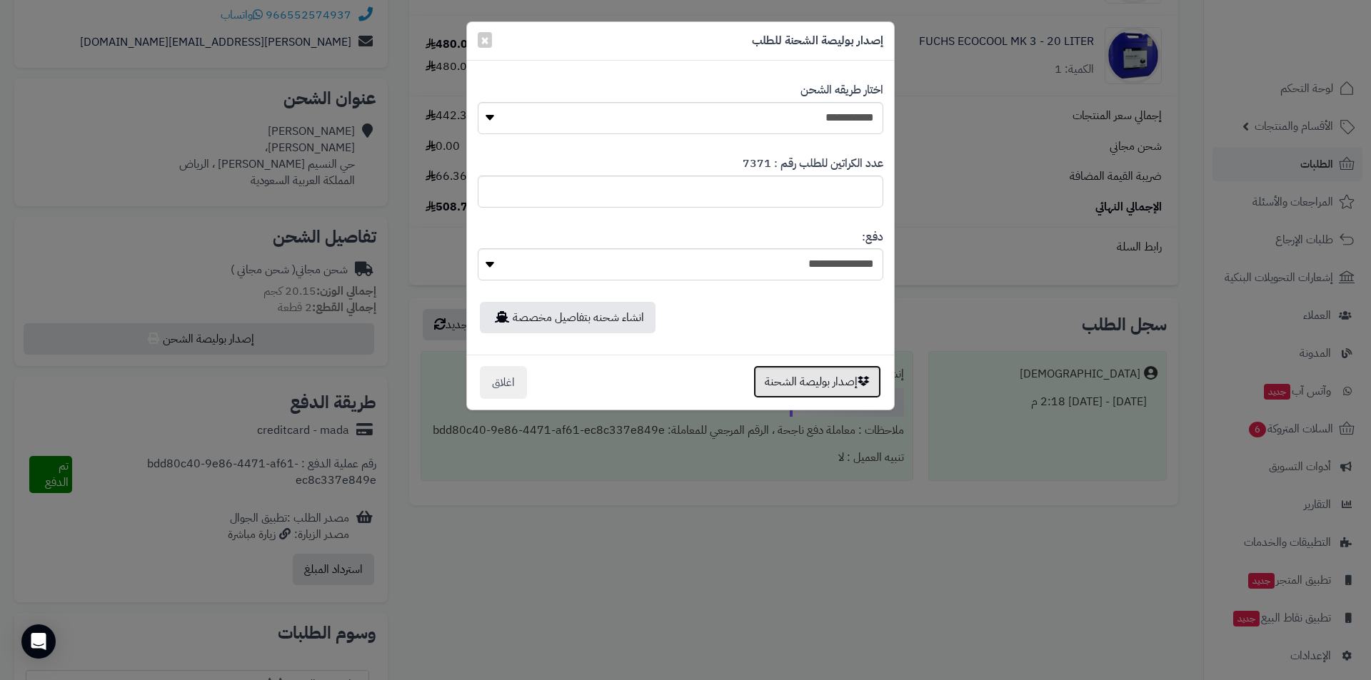
click at [840, 379] on button "إصدار بوليصة الشحنة" at bounding box center [817, 382] width 128 height 33
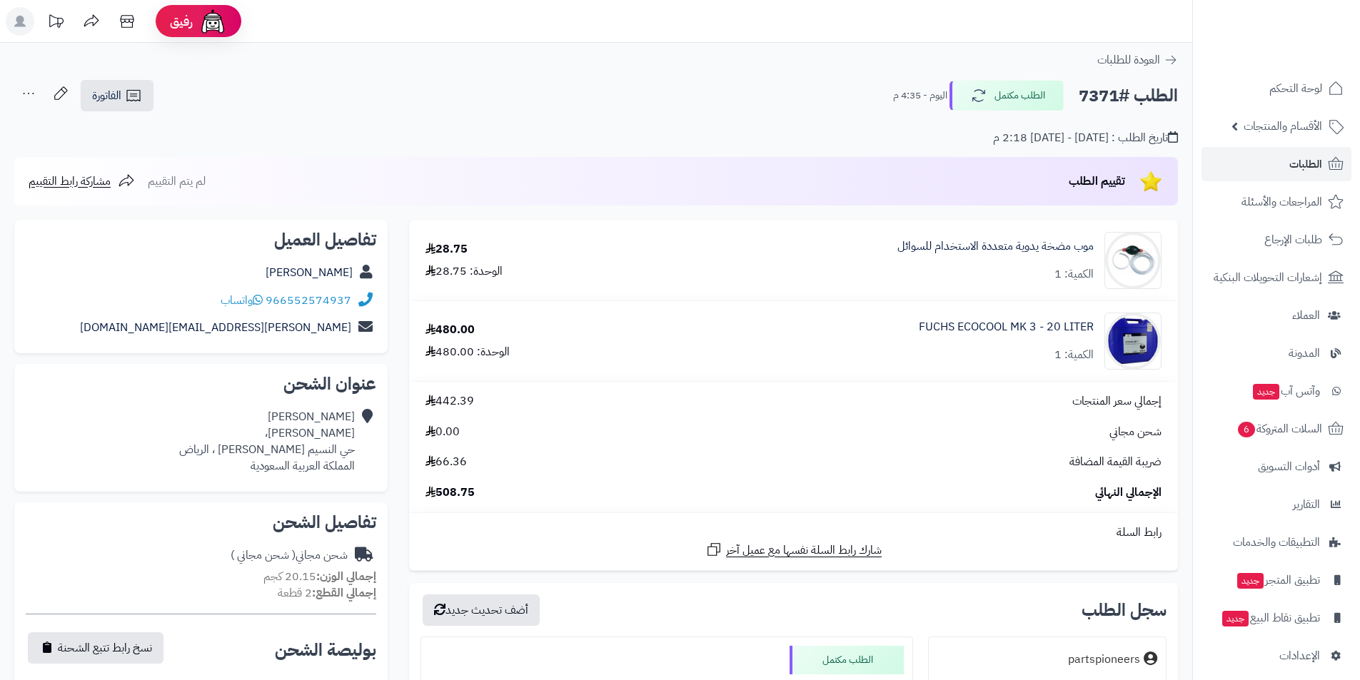
scroll to position [286, 0]
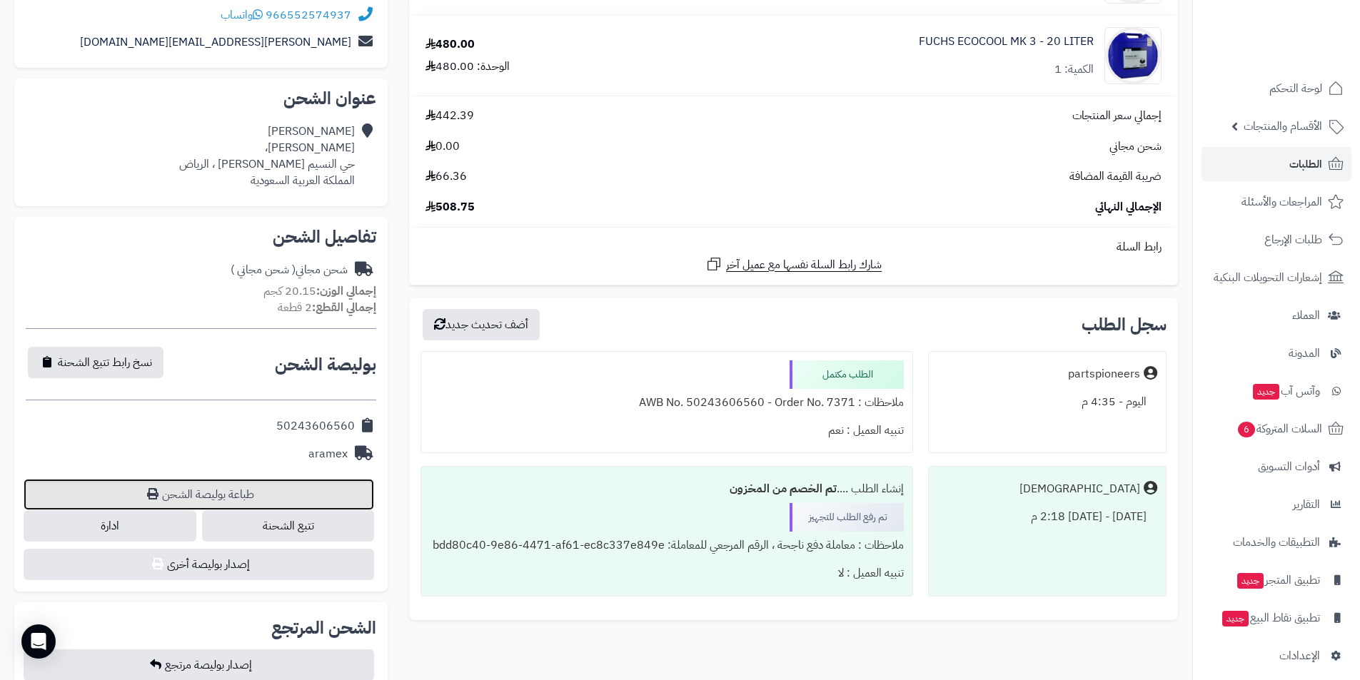
click at [213, 498] on link "طباعة بوليصة الشحن" at bounding box center [199, 494] width 351 height 31
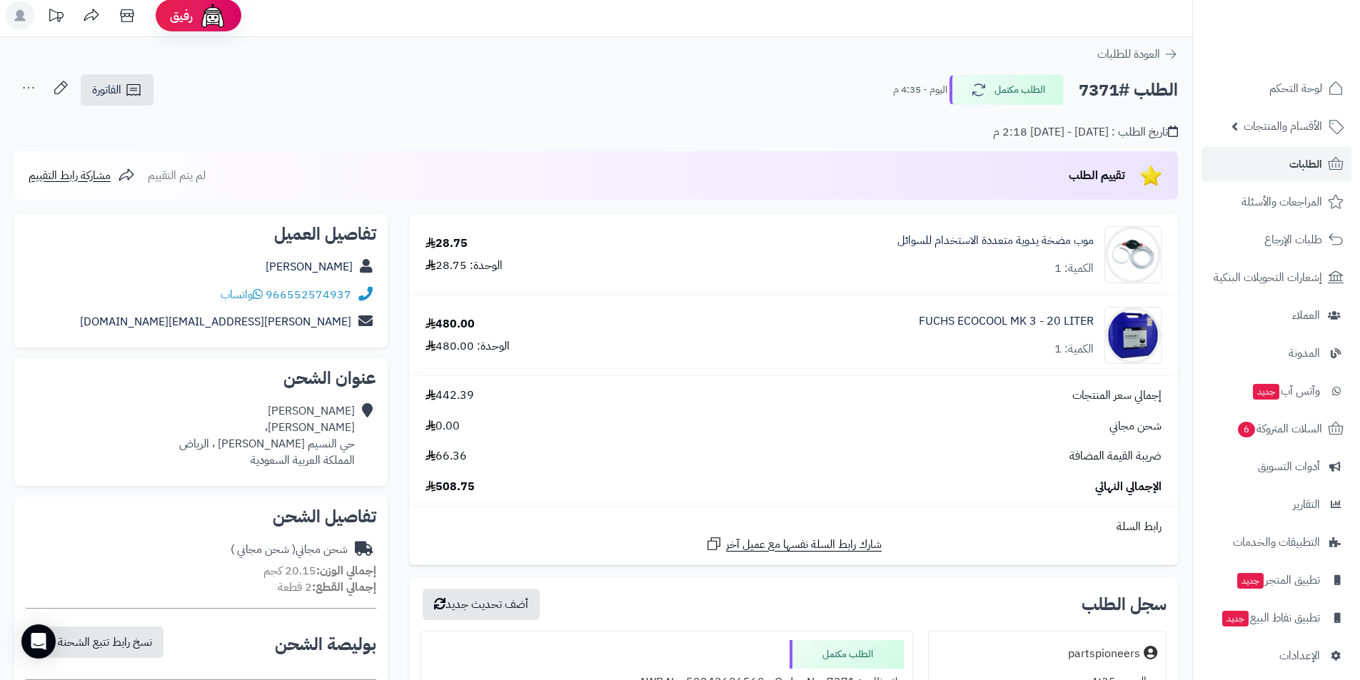
scroll to position [0, 0]
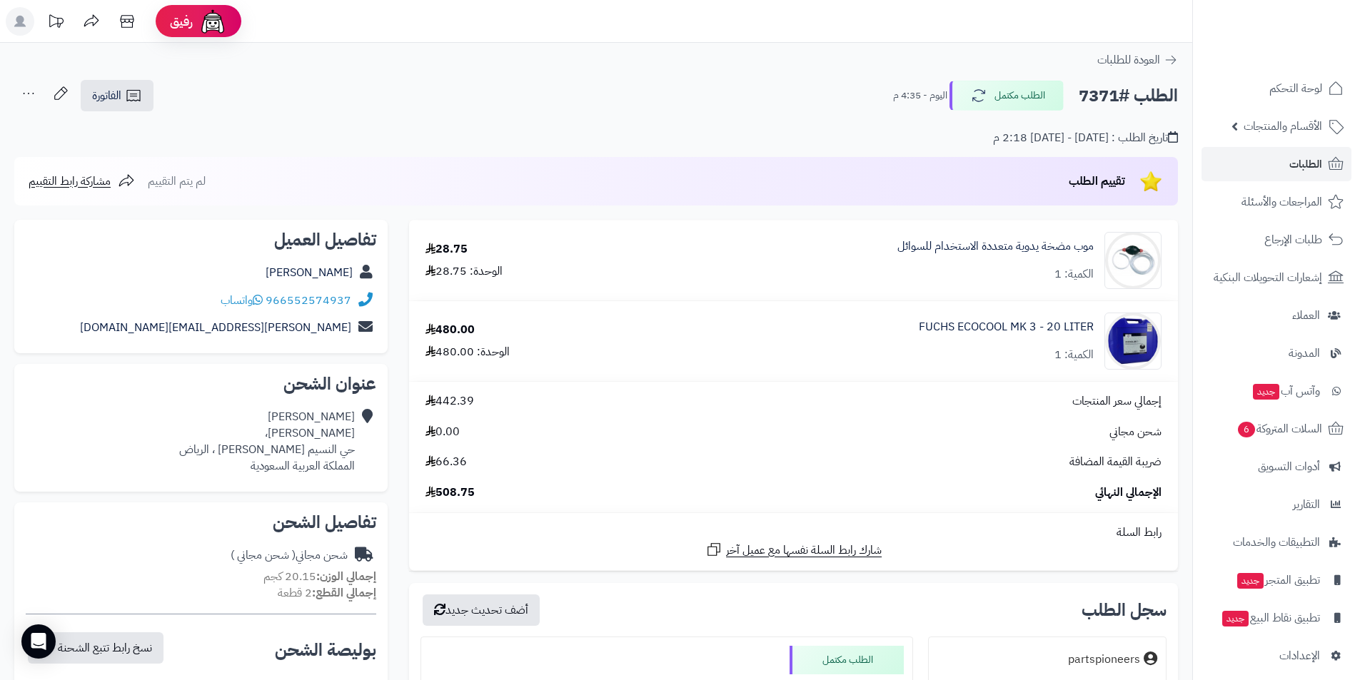
drag, startPoint x: 1071, startPoint y: 92, endPoint x: 1109, endPoint y: 91, distance: 37.9
click at [1109, 91] on div "الطلب #7371 الطلب مكتمل اليوم - 4:35 م" at bounding box center [1029, 96] width 298 height 30
click at [1077, 79] on div "الطلب #7371 الطلب مكتمل اليوم - 4:35 م الفاتورة طباعة الفاتورة إرسال الفاتورة إ…" at bounding box center [596, 96] width 1164 height 34
drag, startPoint x: 1077, startPoint y: 91, endPoint x: 1119, endPoint y: 90, distance: 41.4
click at [1119, 90] on div "الطلب #7371 الطلب مكتمل اليوم - 4:35 م" at bounding box center [1029, 96] width 298 height 30
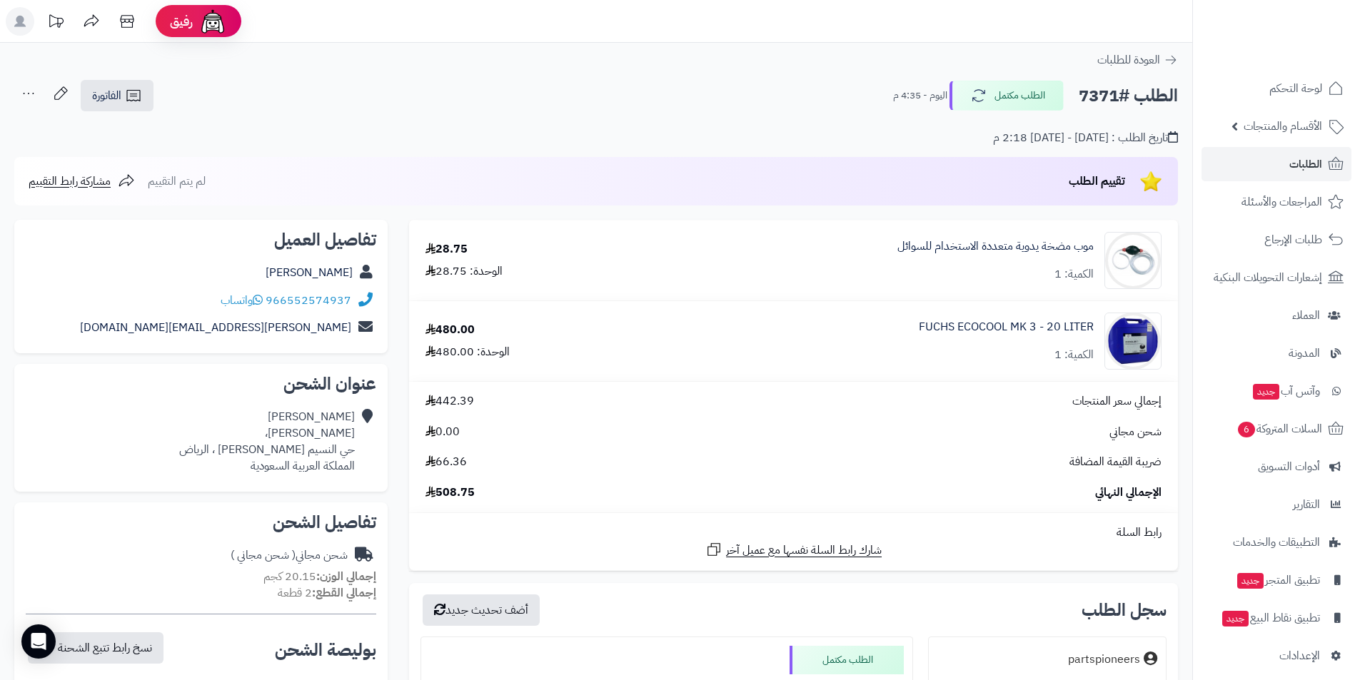
copy h2 "7371"
drag, startPoint x: 288, startPoint y: 289, endPoint x: 349, endPoint y: 302, distance: 62.0
click at [349, 302] on div "966552574937 واتساب" at bounding box center [201, 301] width 351 height 28
copy link "552574937"
click at [1022, 250] on link "موب مضخة يدوية متعددة الاستخدام للسوائل" at bounding box center [995, 246] width 196 height 16
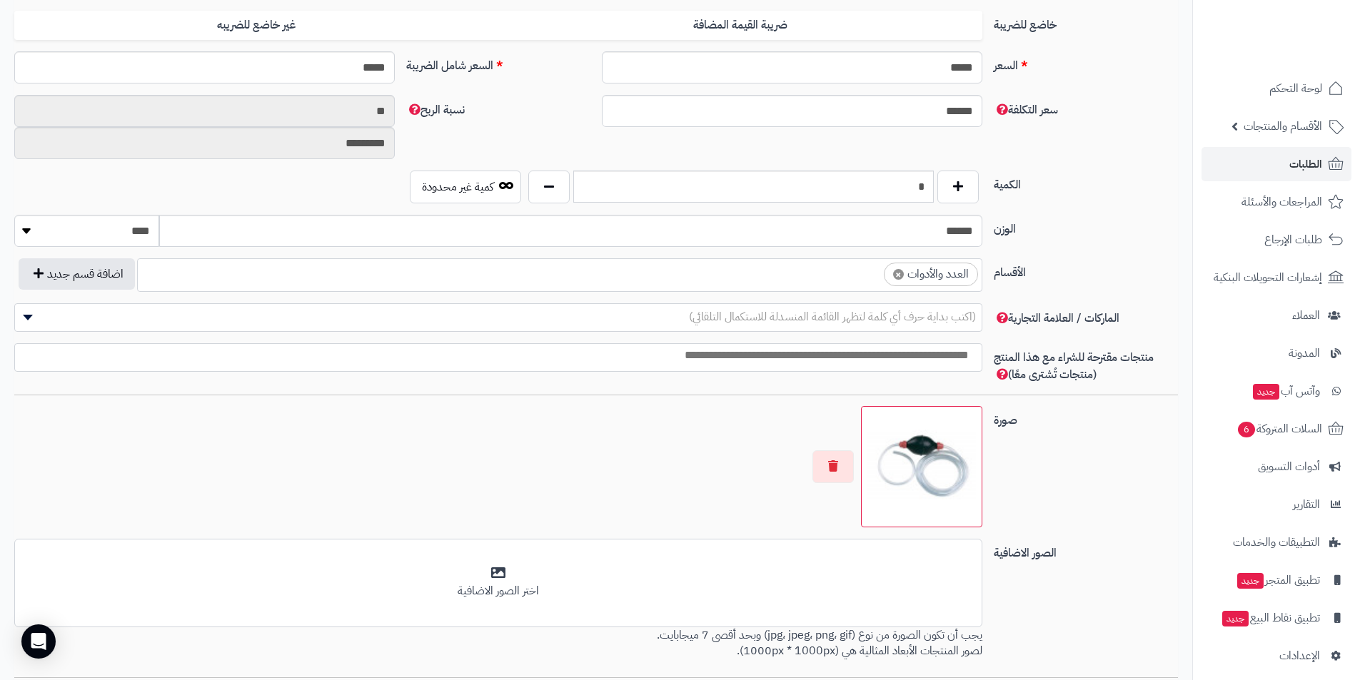
scroll to position [643, 0]
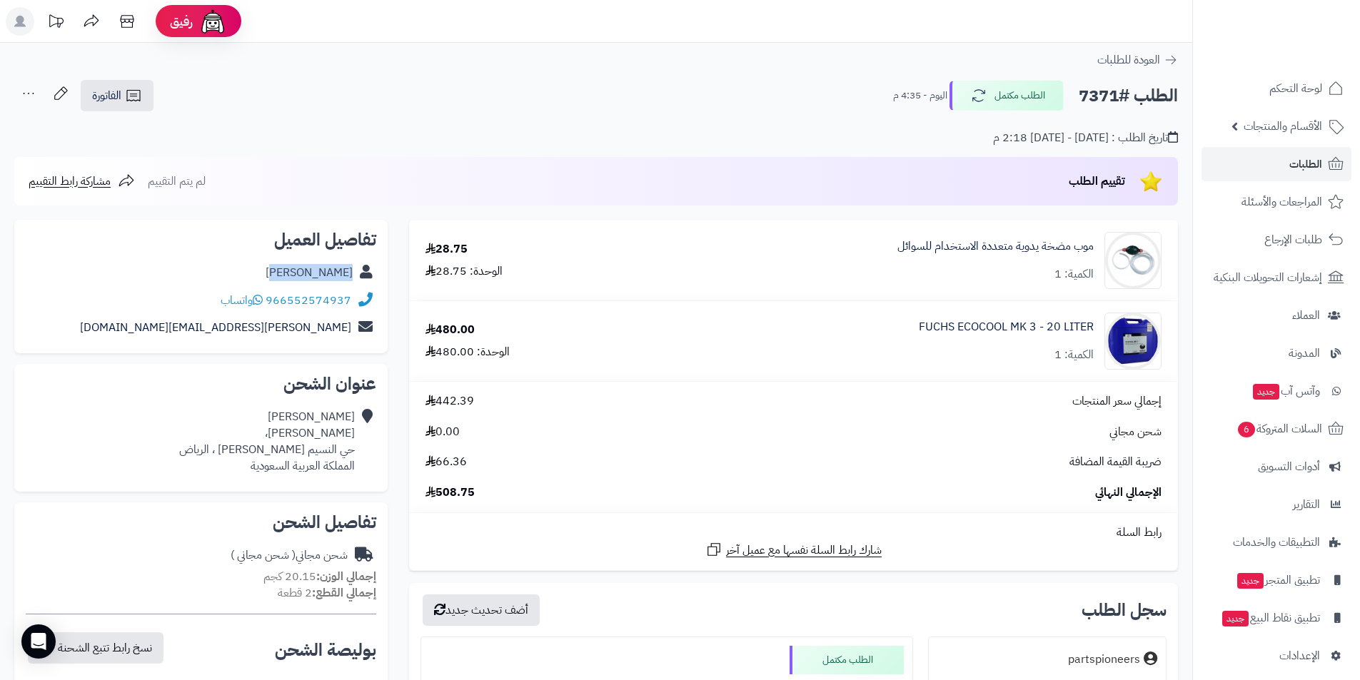
drag, startPoint x: 281, startPoint y: 268, endPoint x: 351, endPoint y: 272, distance: 70.1
click at [351, 272] on div "حسين الاحمد" at bounding box center [201, 273] width 351 height 28
copy link "حسين الاحمد"
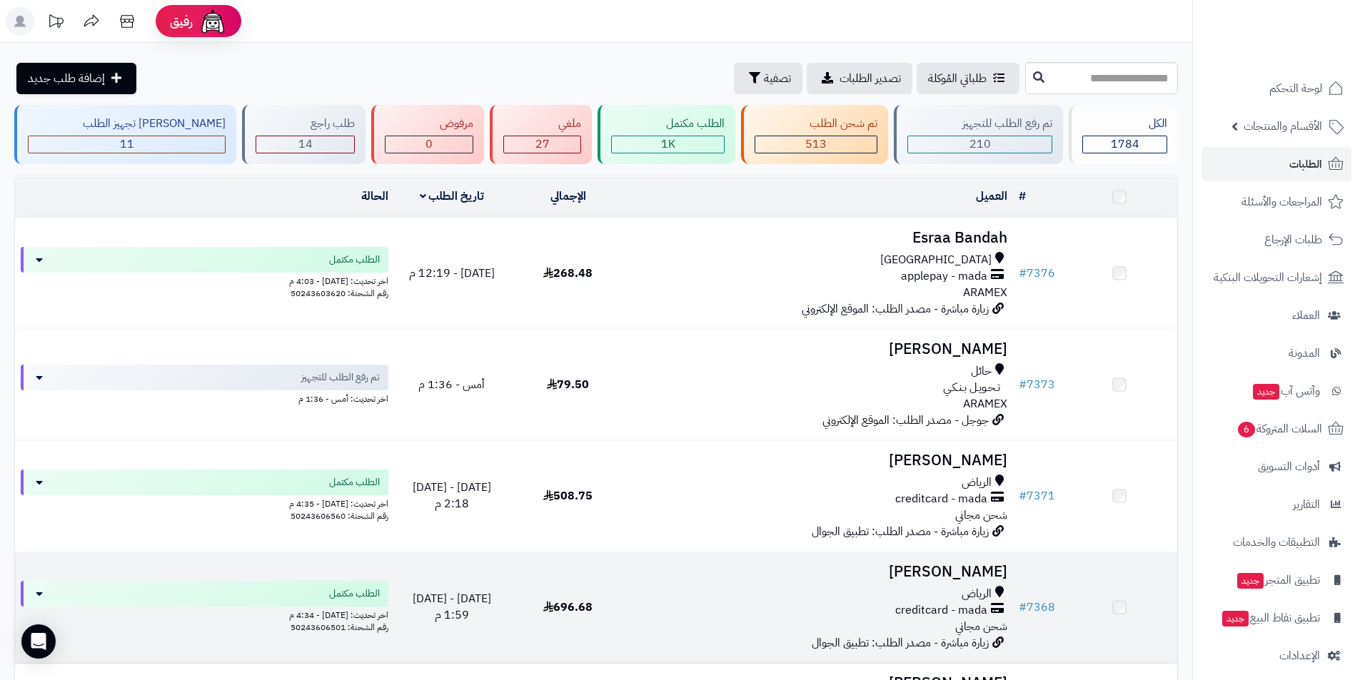
scroll to position [286, 0]
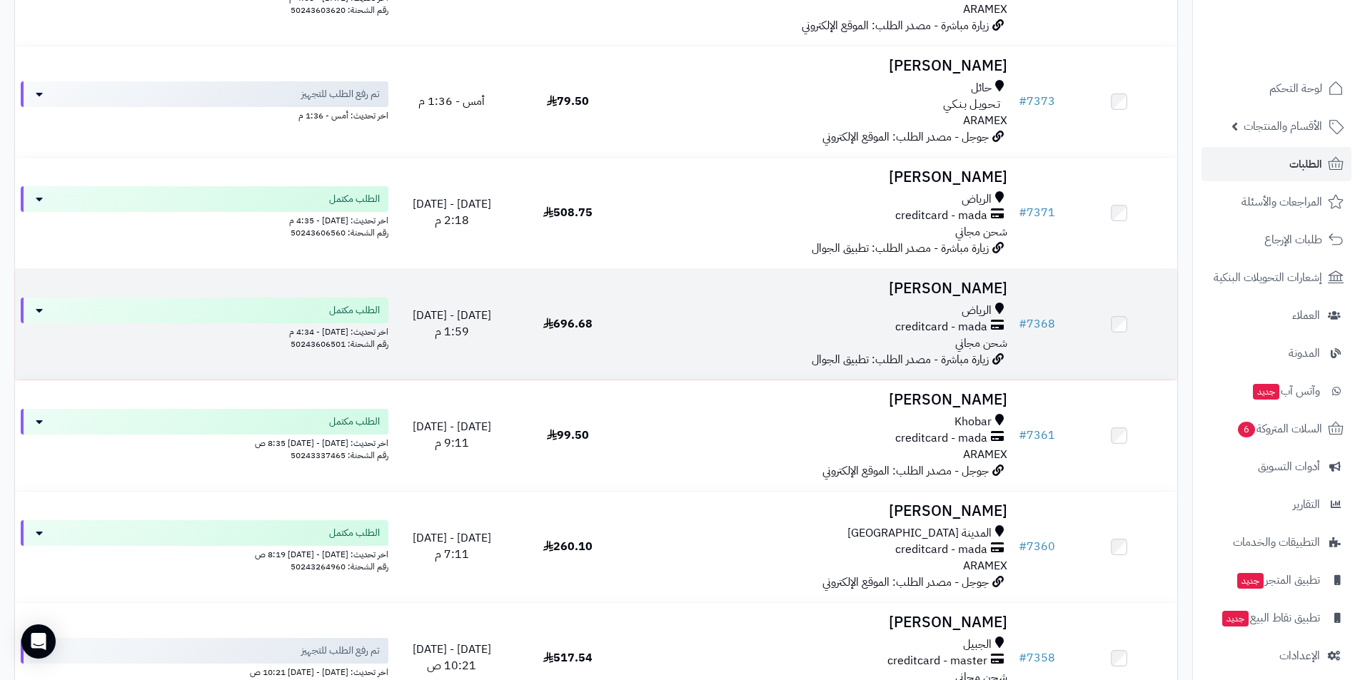
click at [938, 287] on h3 "[PERSON_NAME]" at bounding box center [820, 289] width 376 height 16
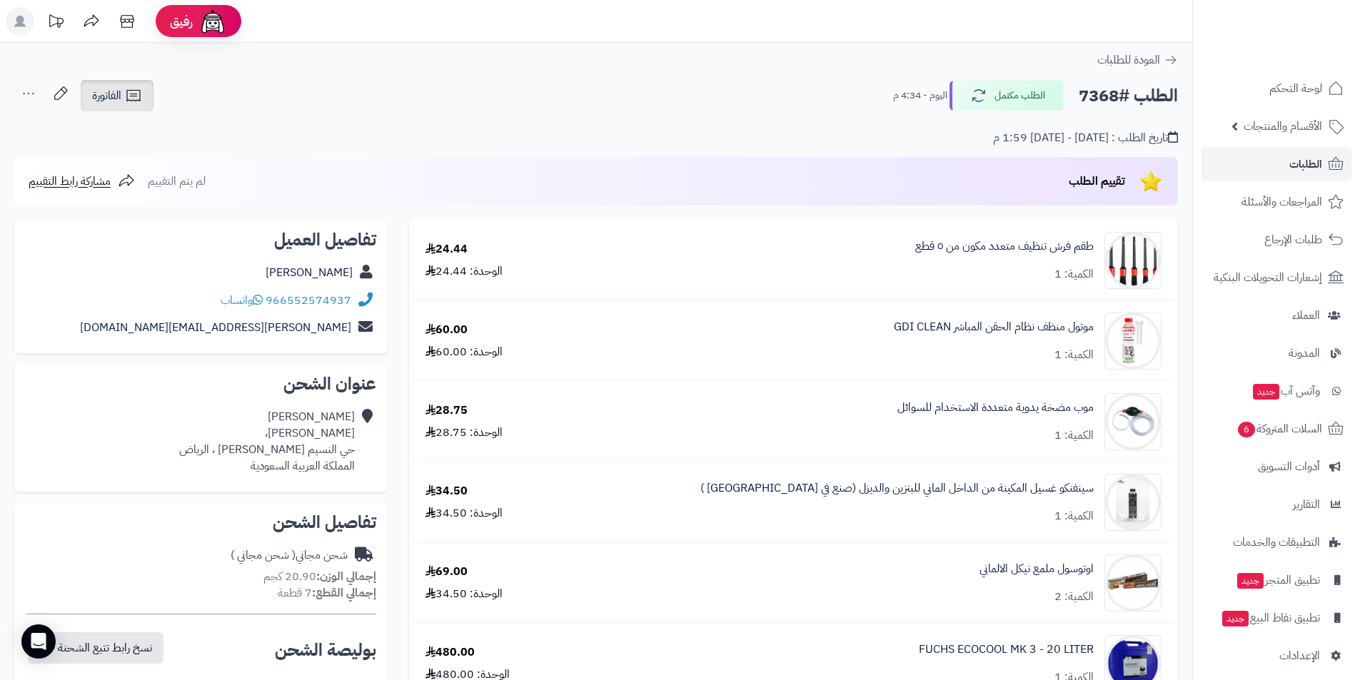
click at [88, 99] on link "الفاتورة" at bounding box center [117, 95] width 73 height 31
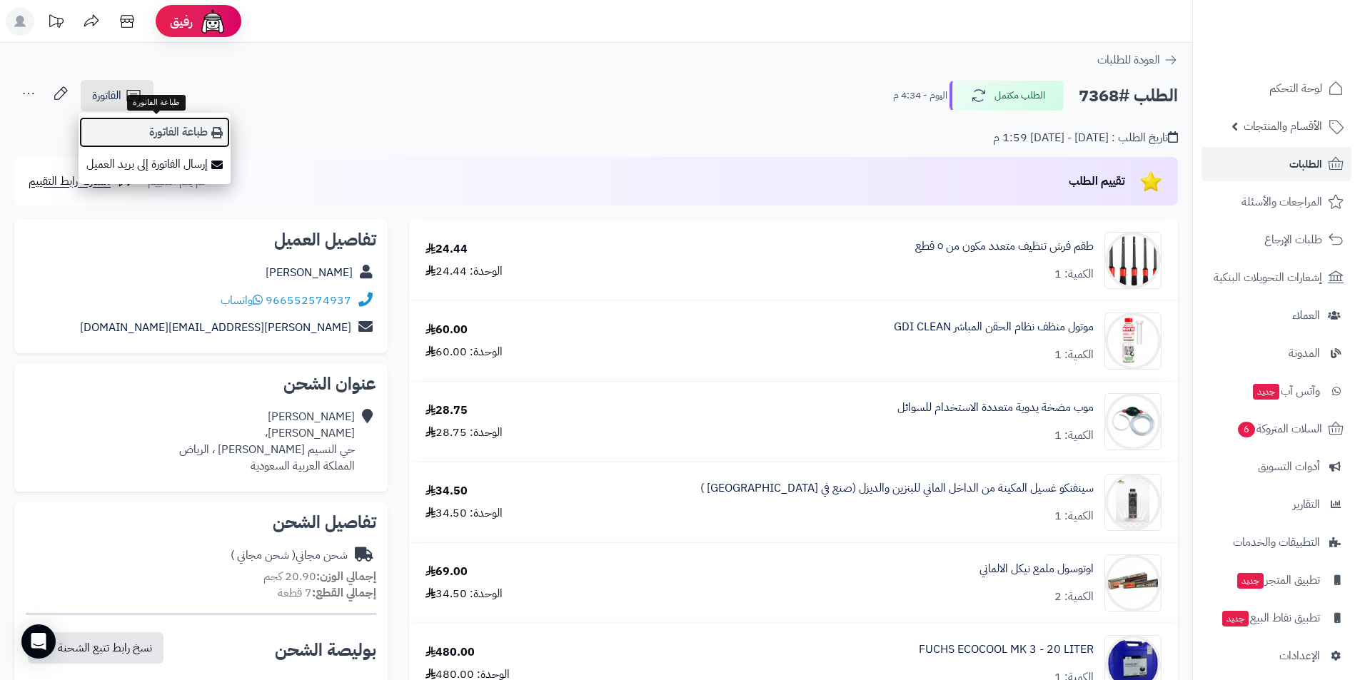
click at [139, 124] on link "طباعة الفاتورة" at bounding box center [155, 132] width 152 height 32
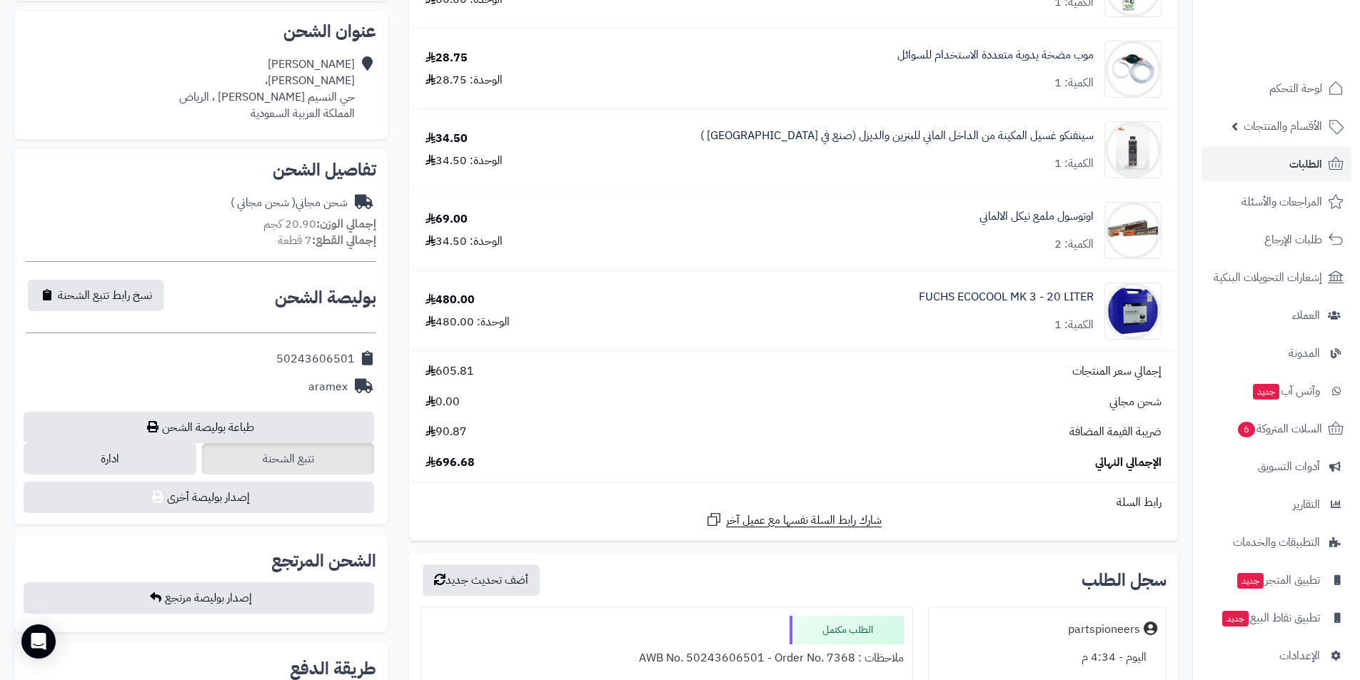
scroll to position [357, 0]
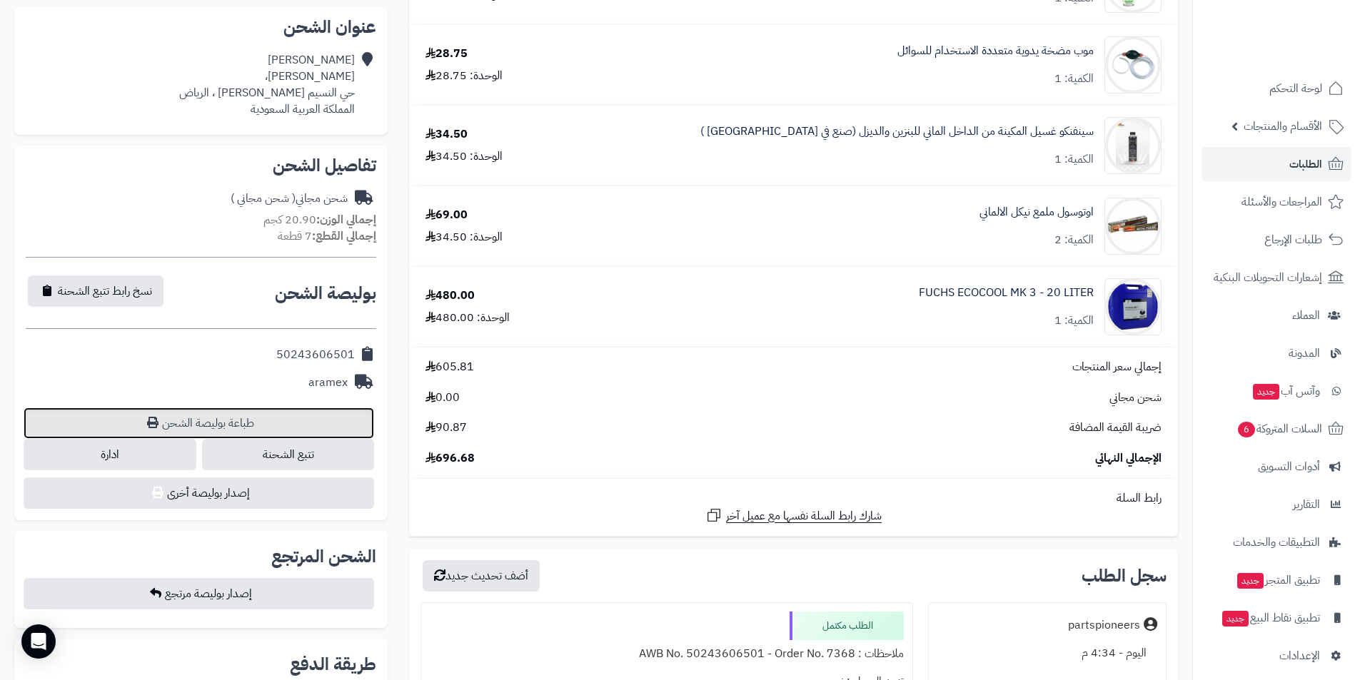
click at [213, 428] on link "طباعة بوليصة الشحن" at bounding box center [199, 423] width 351 height 31
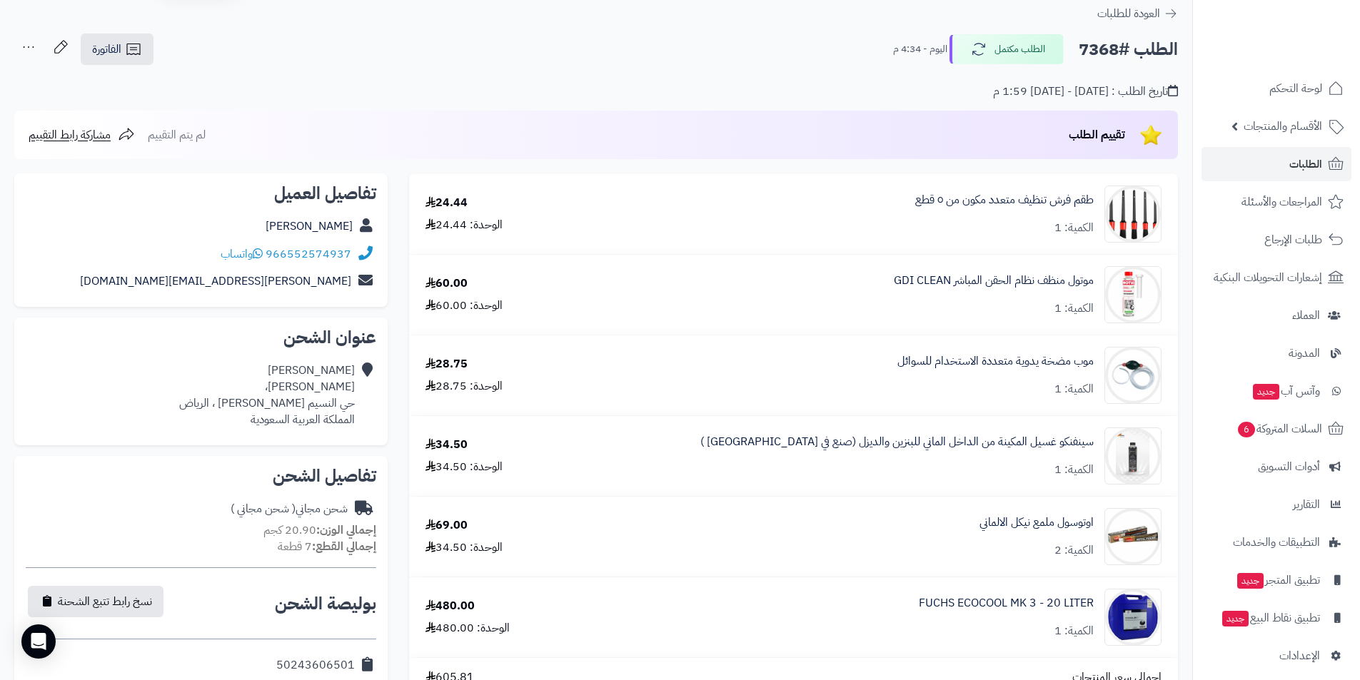
scroll to position [71, 0]
